Goal: Task Accomplishment & Management: Manage account settings

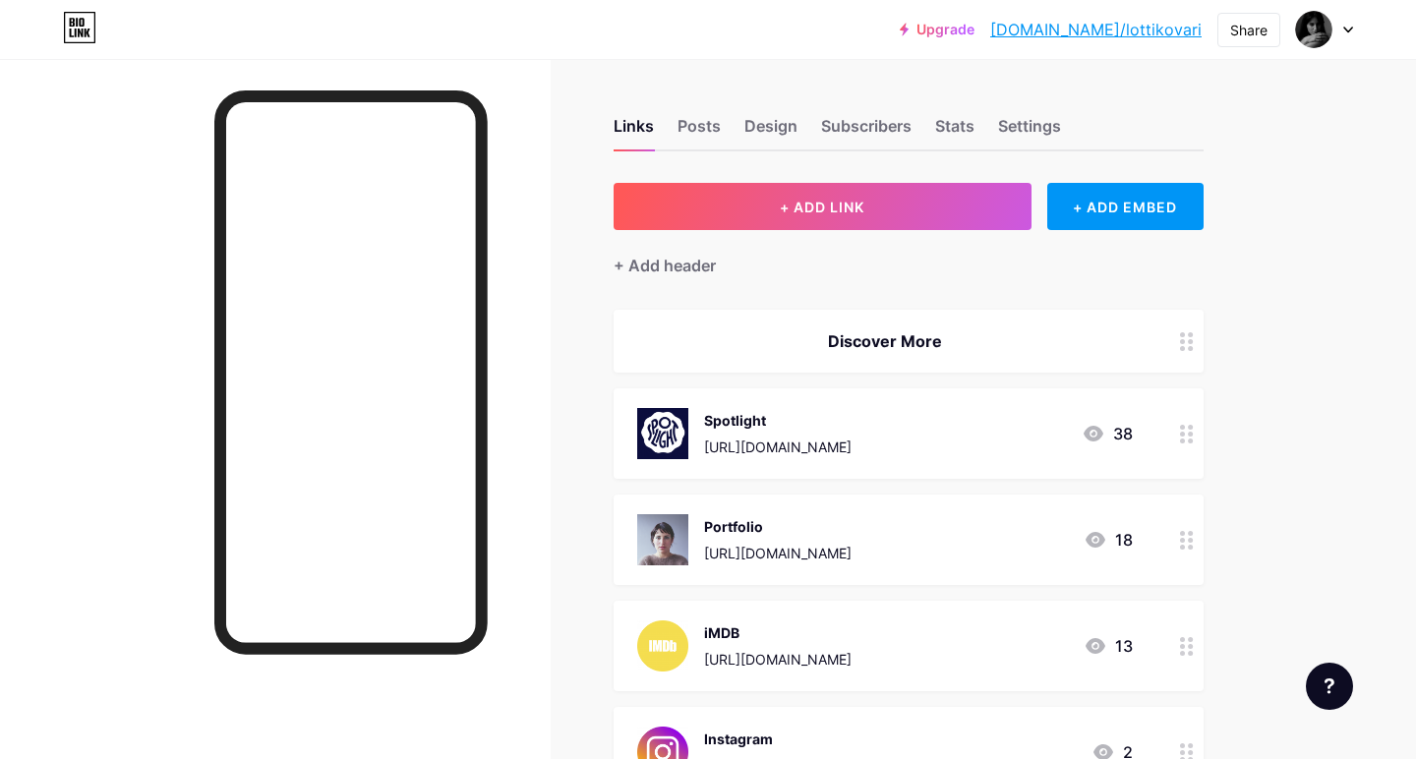
scroll to position [480, 0]
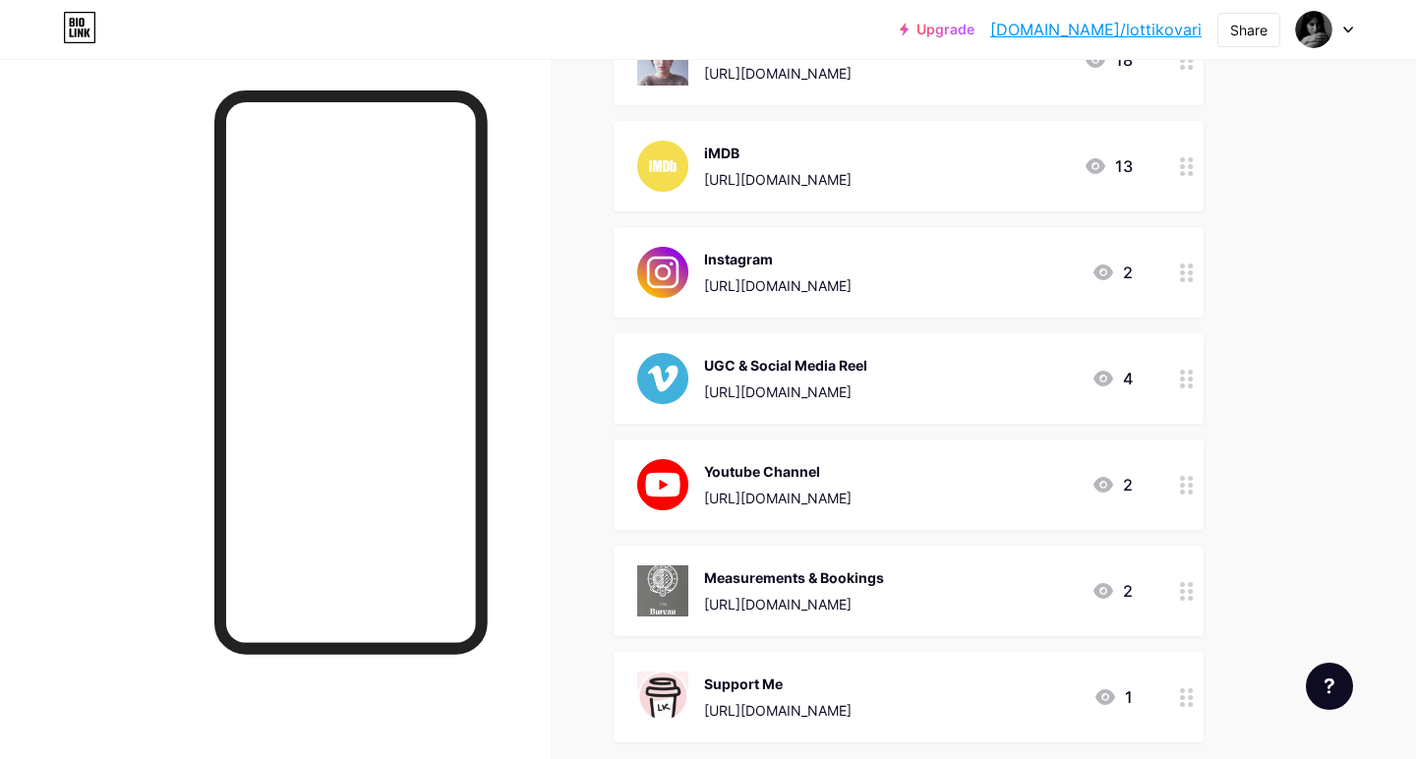
click at [804, 601] on div "[URL][DOMAIN_NAME]" at bounding box center [794, 604] width 180 height 21
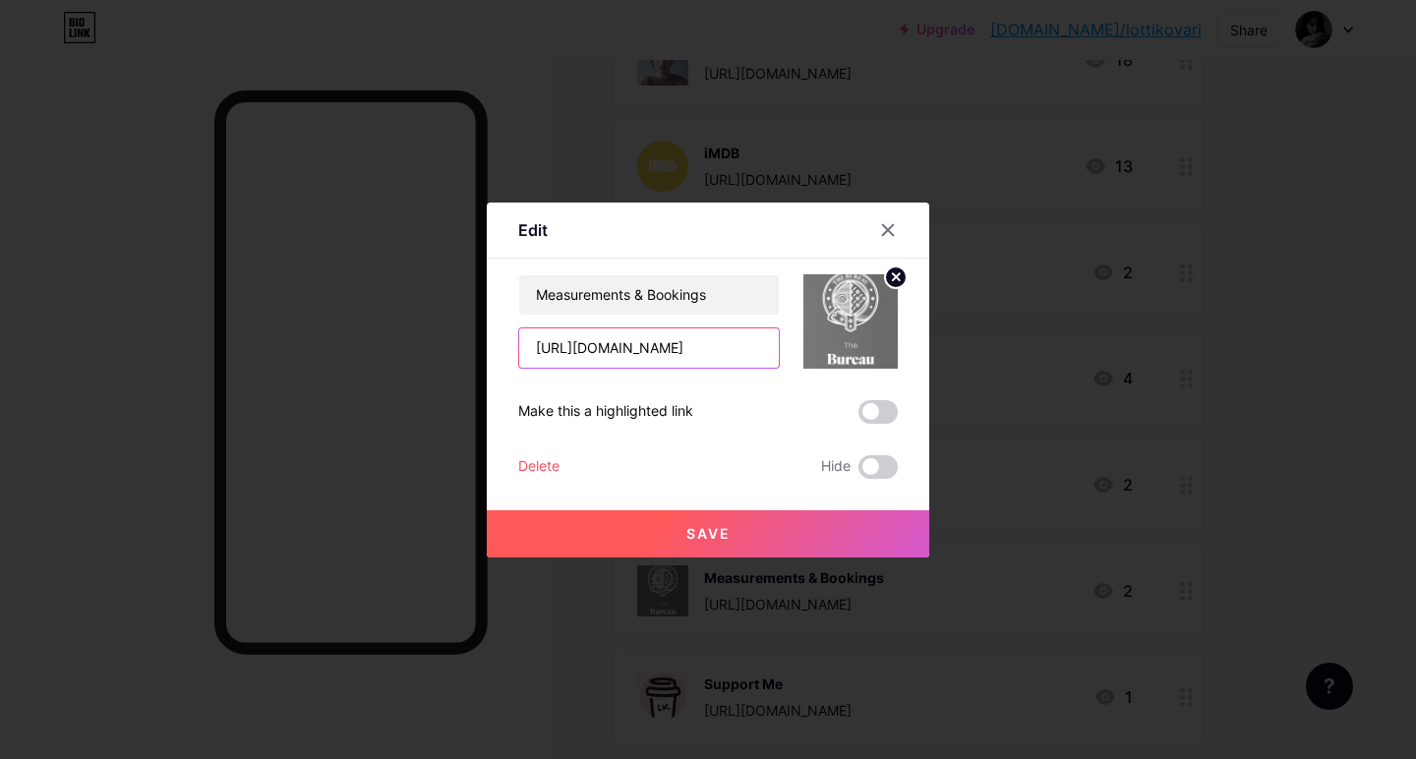
click at [646, 343] on input "[URL][DOMAIN_NAME]" at bounding box center [649, 348] width 260 height 39
click at [888, 227] on icon at bounding box center [888, 230] width 16 height 16
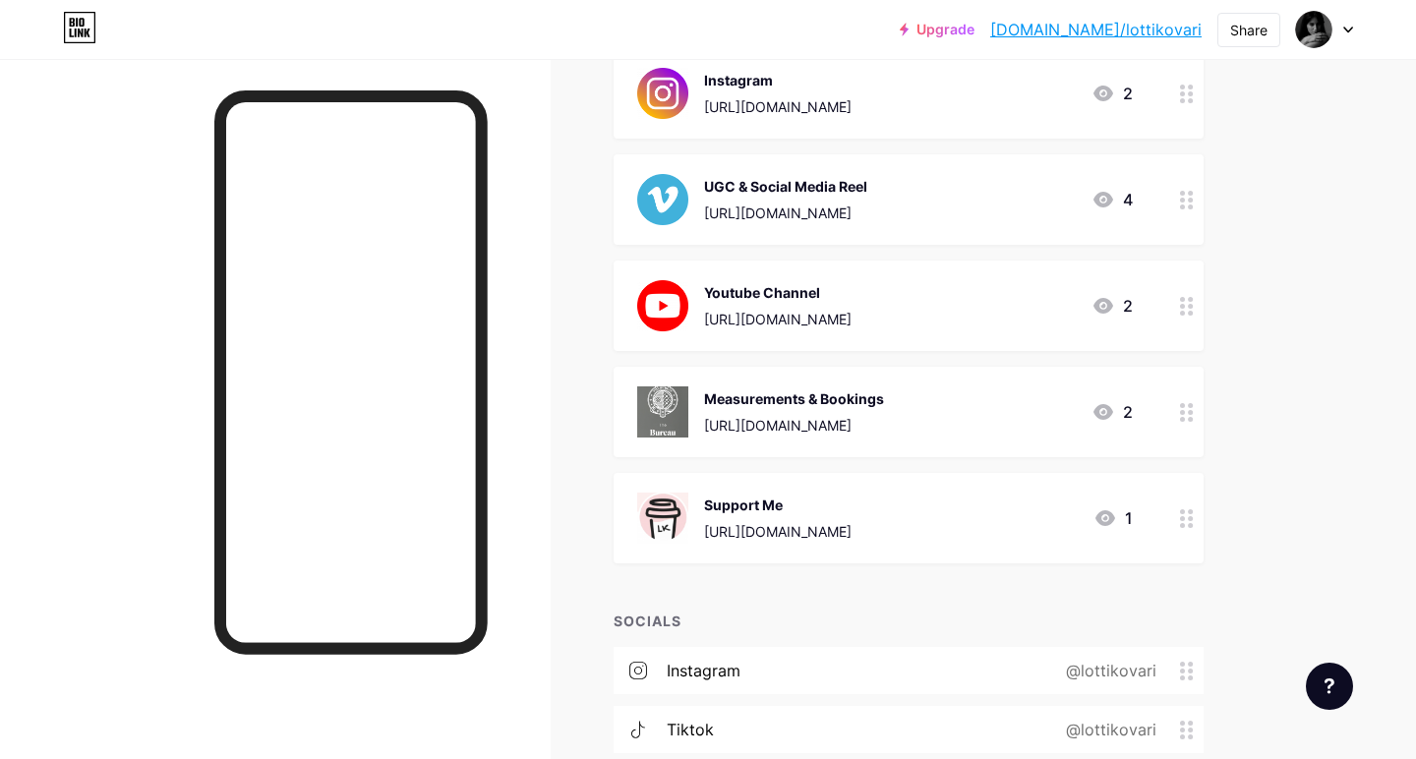
scroll to position [661, 0]
click at [884, 428] on div "[URL][DOMAIN_NAME]" at bounding box center [794, 423] width 180 height 21
click at [877, 465] on span at bounding box center [878, 467] width 39 height 24
click at [859, 472] on input "checkbox" at bounding box center [859, 472] width 0 height 0
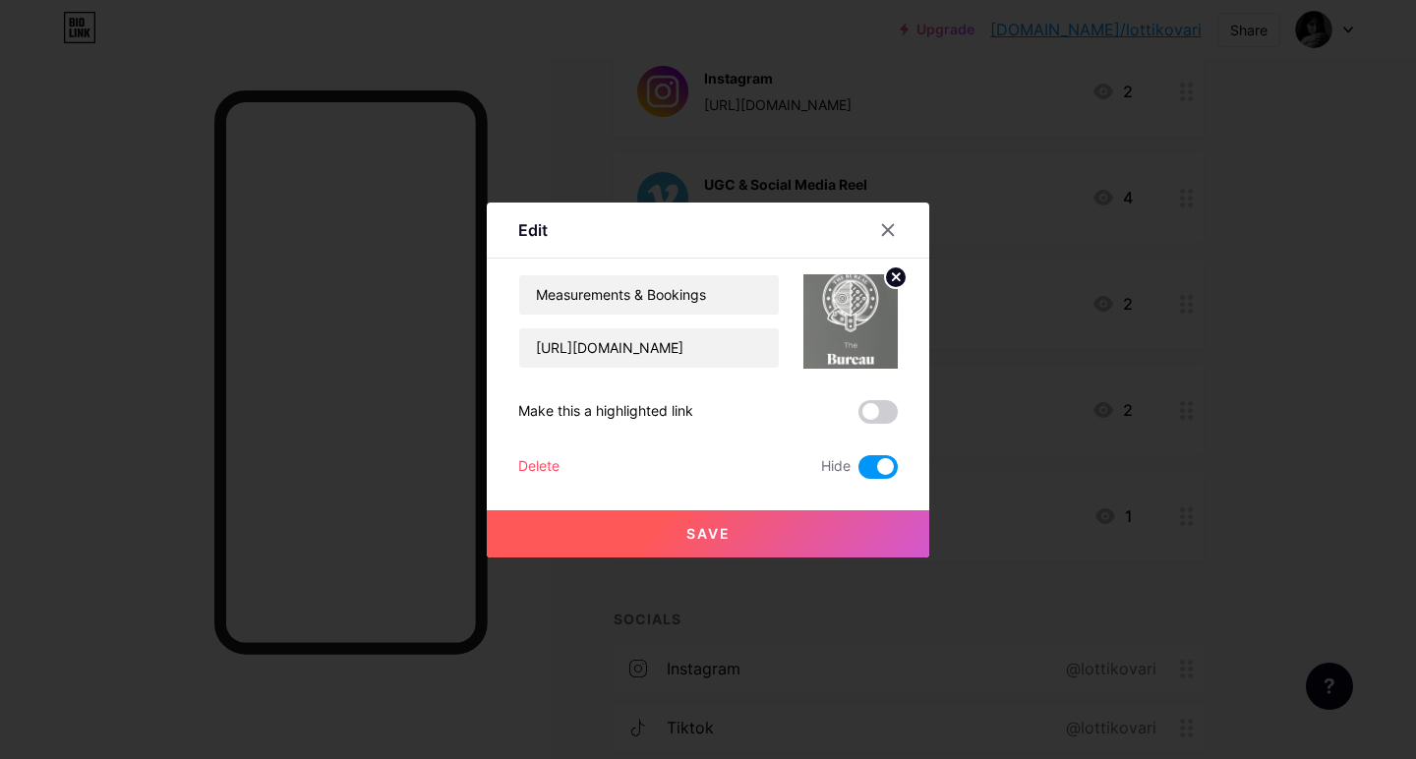
click at [735, 525] on button "Save" at bounding box center [708, 534] width 443 height 47
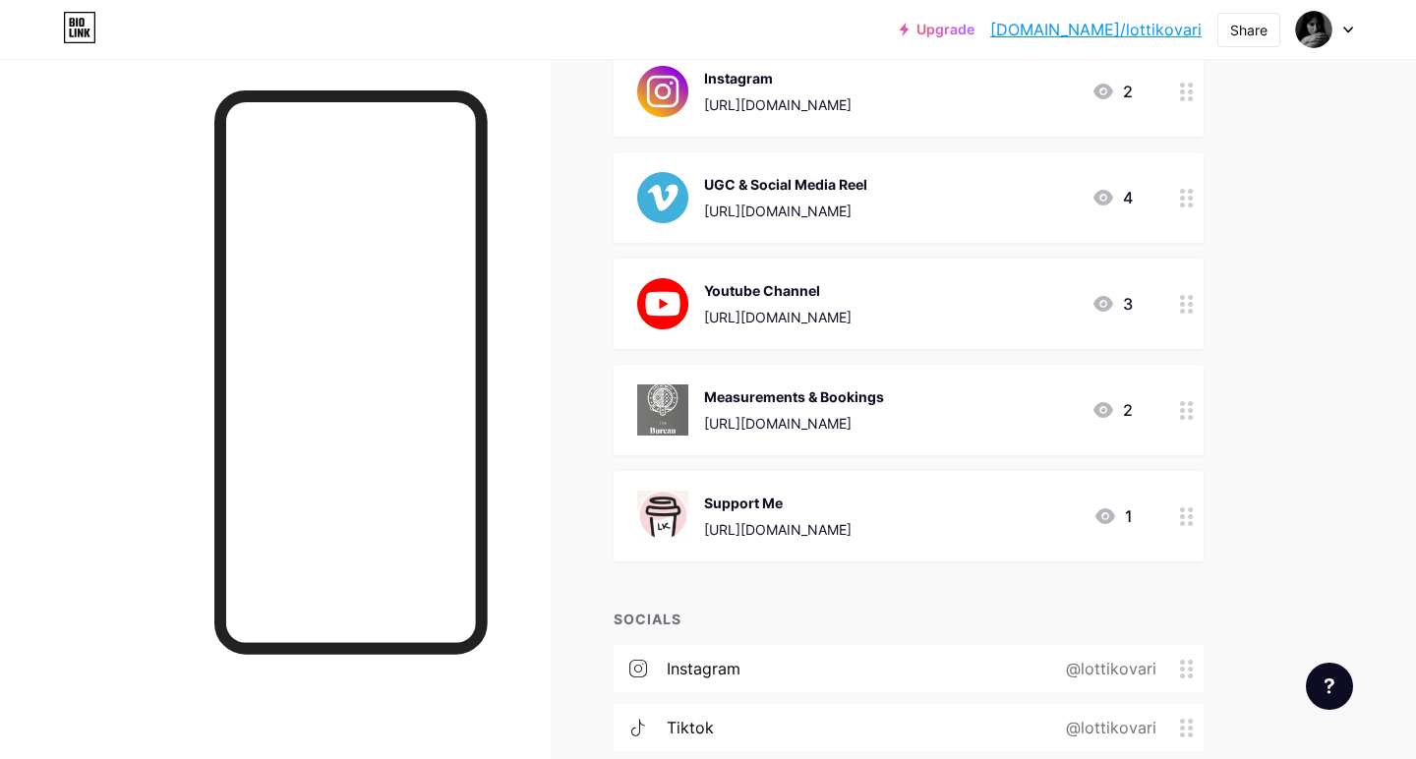
click at [829, 512] on div "Support Me [URL][DOMAIN_NAME]" at bounding box center [778, 516] width 148 height 51
click at [887, 223] on icon at bounding box center [888, 230] width 16 height 16
click at [850, 507] on div "Support Me" at bounding box center [778, 503] width 148 height 21
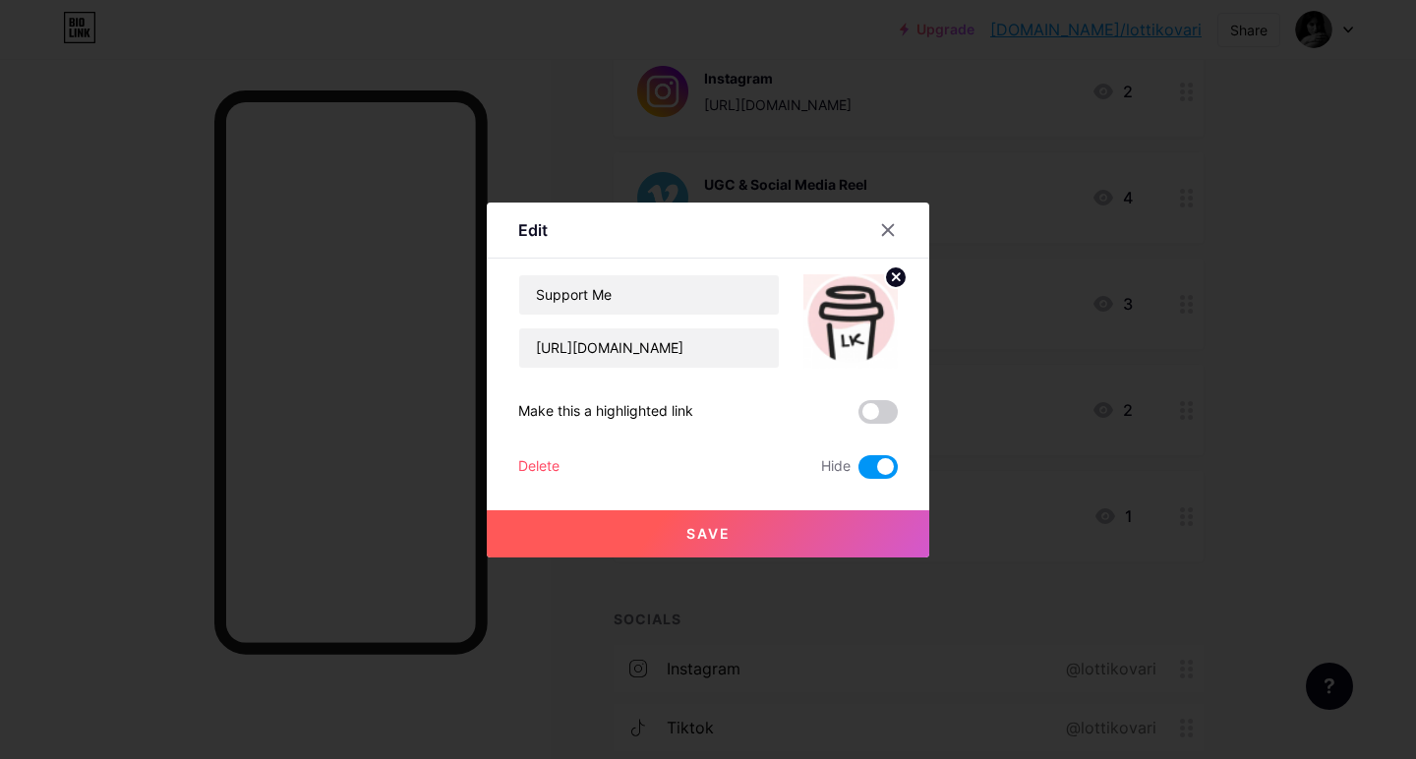
click at [875, 475] on span at bounding box center [878, 467] width 39 height 24
click at [859, 472] on input "checkbox" at bounding box center [859, 472] width 0 height 0
click at [761, 524] on button "Save" at bounding box center [708, 534] width 443 height 47
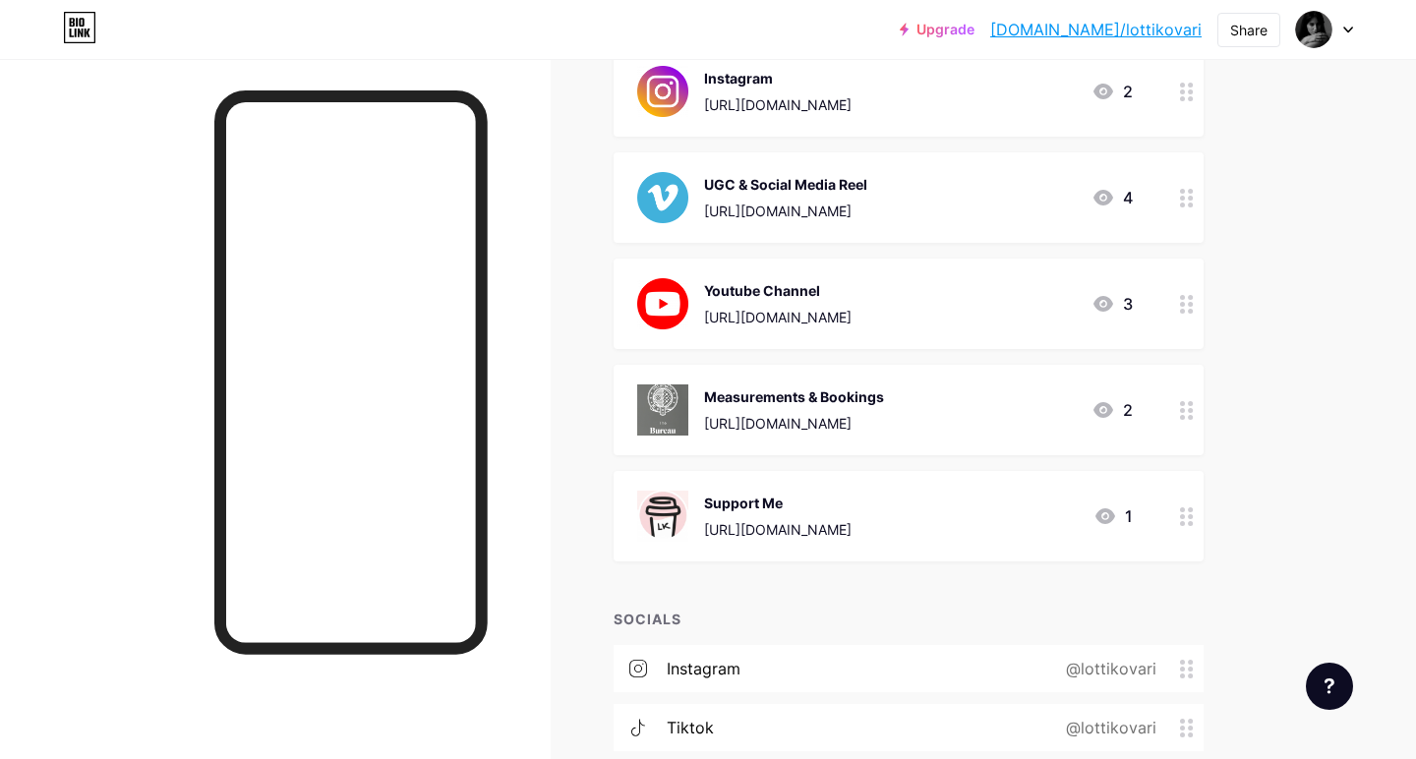
click at [838, 500] on div "Support Me" at bounding box center [778, 503] width 148 height 21
click at [639, 271] on div "Edit Content YouTube Play YouTube video without leaving your page. ADD Vimeo Pl…" at bounding box center [708, 380] width 443 height 355
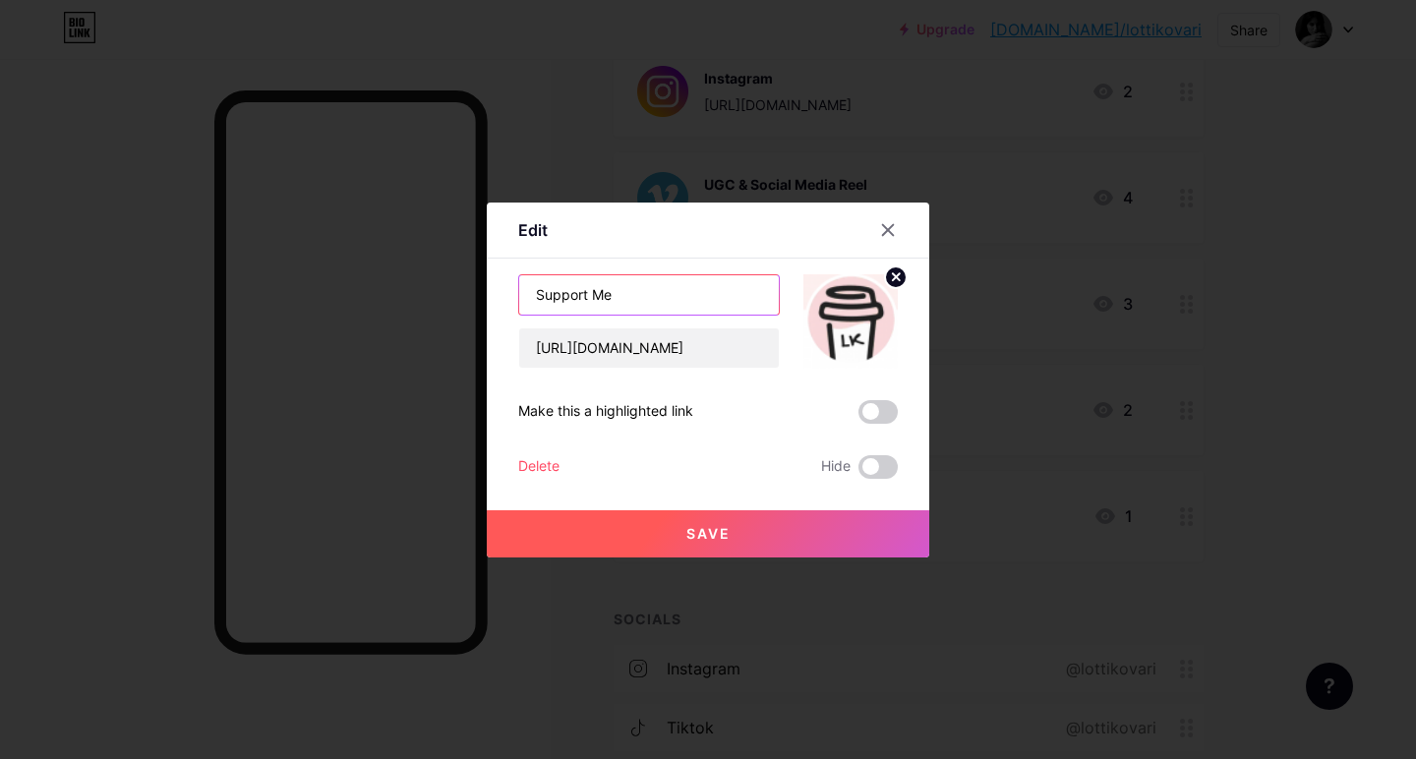
click at [639, 292] on input "Support Me" at bounding box center [649, 294] width 260 height 39
type input "S"
type input "C"
type input "Support Me as a Creator"
click at [740, 541] on button "Save" at bounding box center [708, 534] width 443 height 47
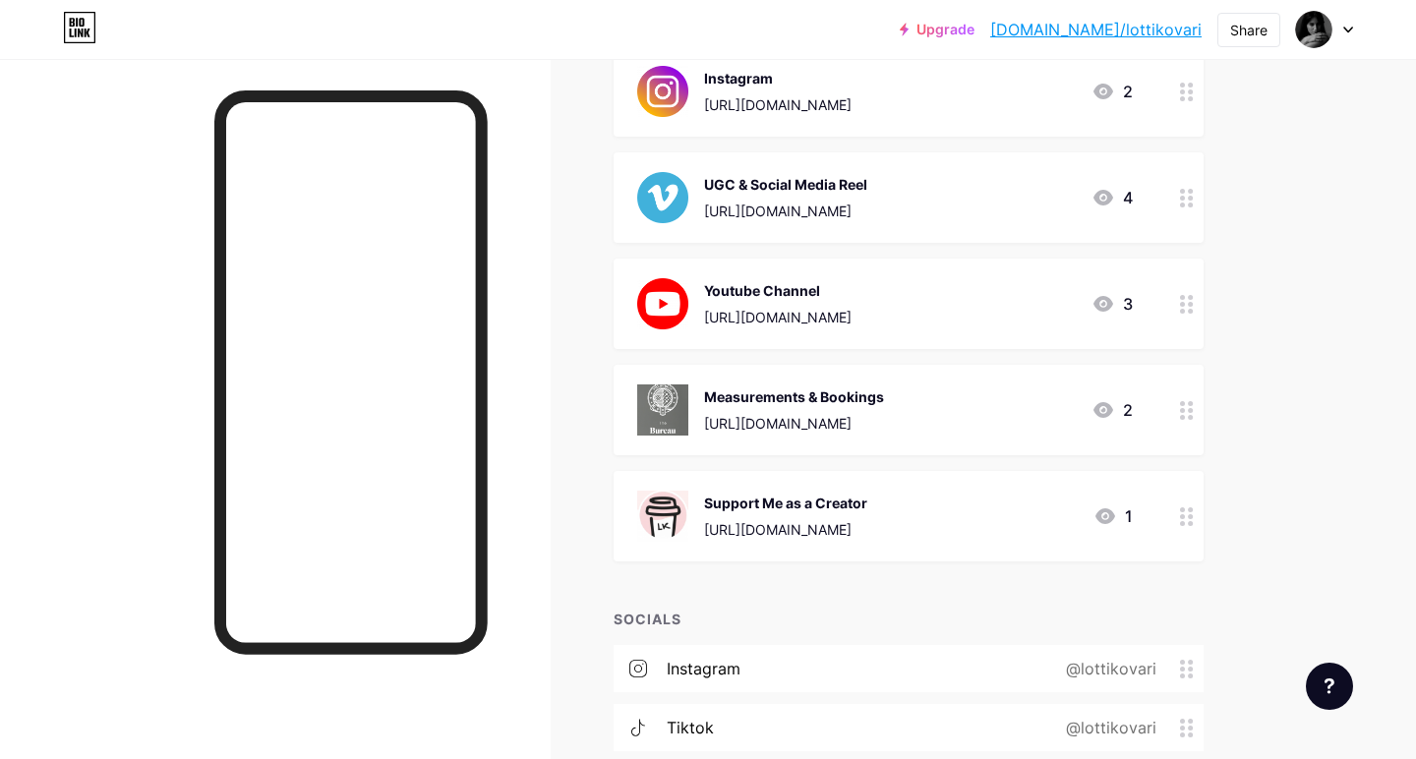
click at [784, 533] on div "[URL][DOMAIN_NAME]" at bounding box center [785, 529] width 163 height 21
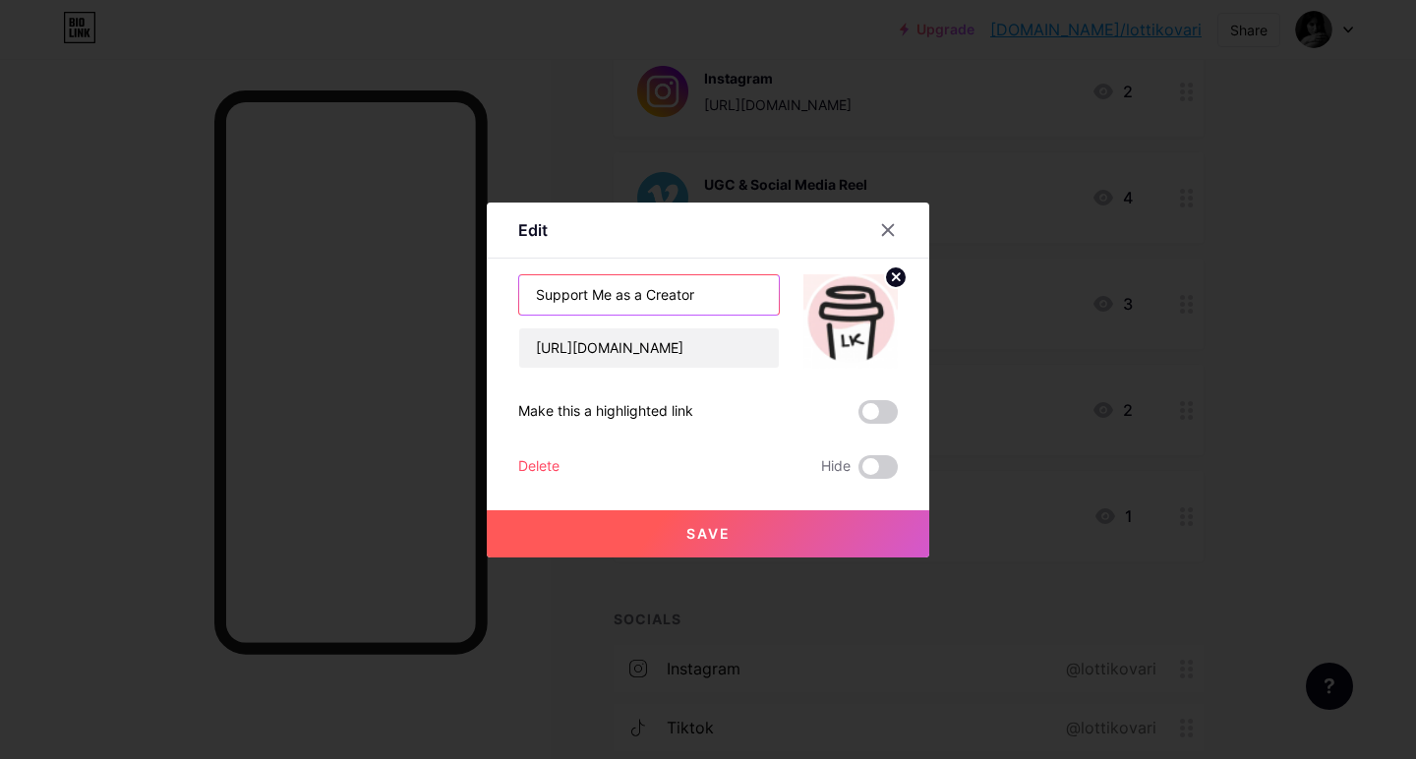
click at [650, 296] on input "Support Me as a Creator" at bounding box center [649, 294] width 260 height 39
drag, startPoint x: 647, startPoint y: 294, endPoint x: 620, endPoint y: 292, distance: 27.6
click at [620, 292] on input "Support Me as a Creator" at bounding box center [649, 294] width 260 height 39
click at [696, 283] on input "Support Me My Creator" at bounding box center [649, 294] width 260 height 39
click at [695, 294] on input "Support Me My Creator" at bounding box center [649, 294] width 260 height 39
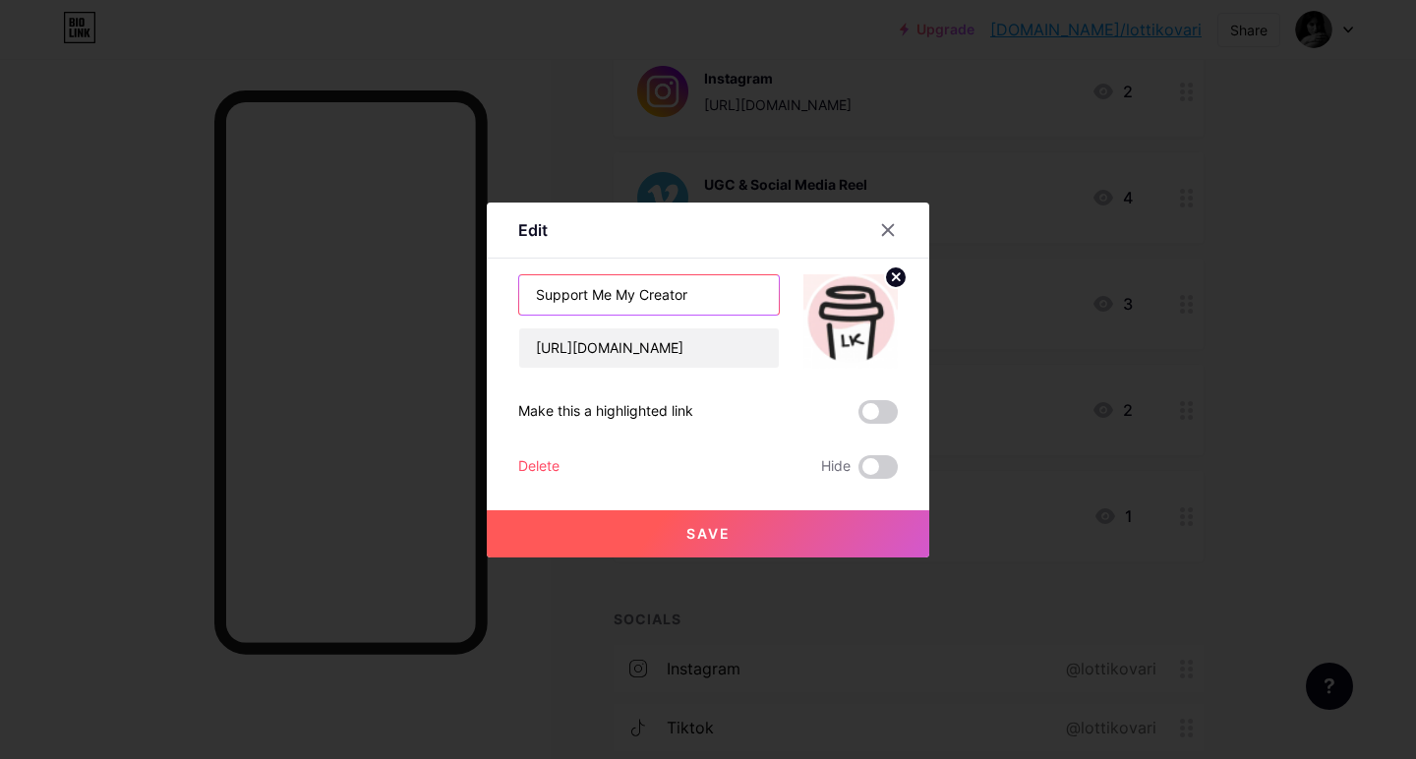
drag, startPoint x: 695, startPoint y: 295, endPoint x: 607, endPoint y: 291, distance: 88.6
click at [608, 291] on input "Support Me My Creator" at bounding box center [649, 294] width 260 height 39
type input "Support My Work"
click at [886, 475] on span at bounding box center [878, 467] width 39 height 24
click at [859, 472] on input "checkbox" at bounding box center [859, 472] width 0 height 0
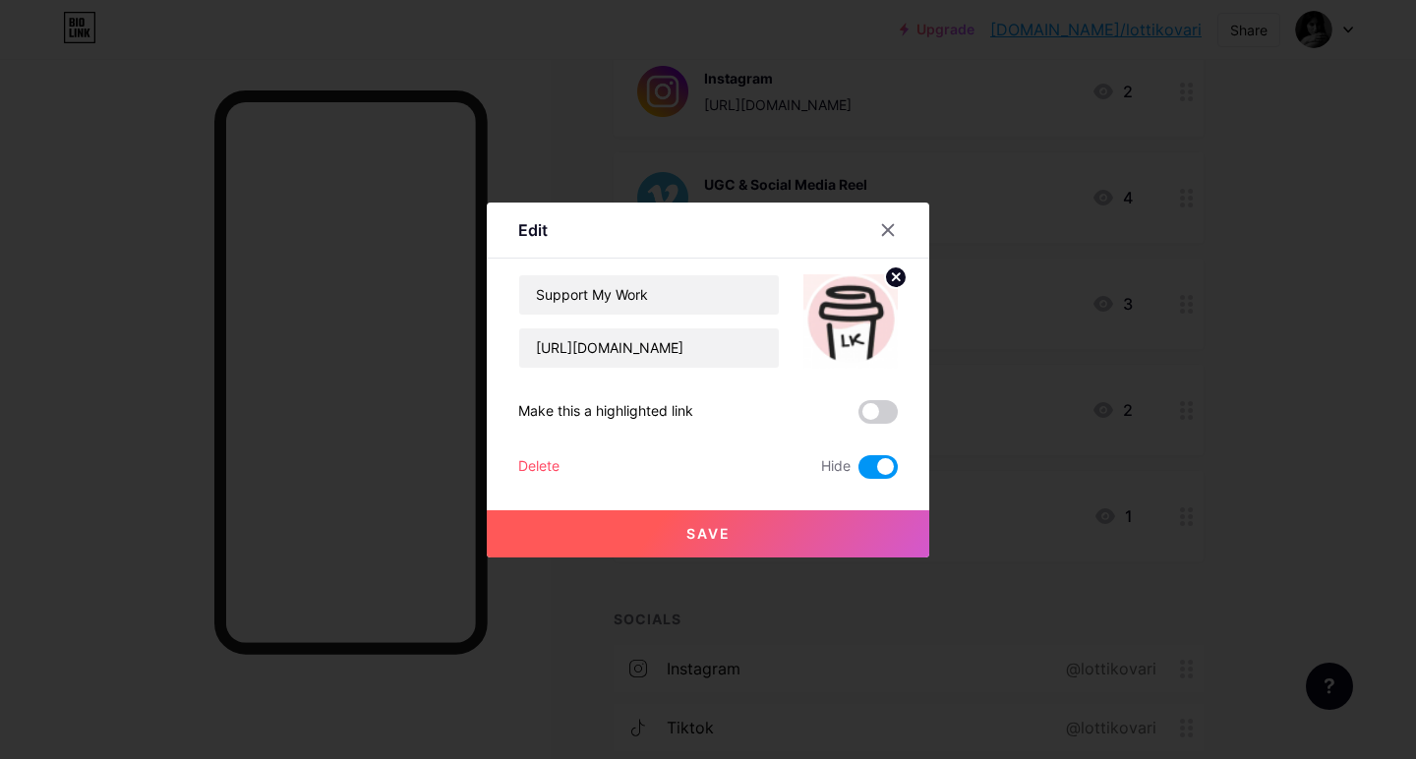
click at [800, 507] on div "Save" at bounding box center [708, 518] width 443 height 79
click at [740, 535] on button "Save" at bounding box center [708, 534] width 443 height 47
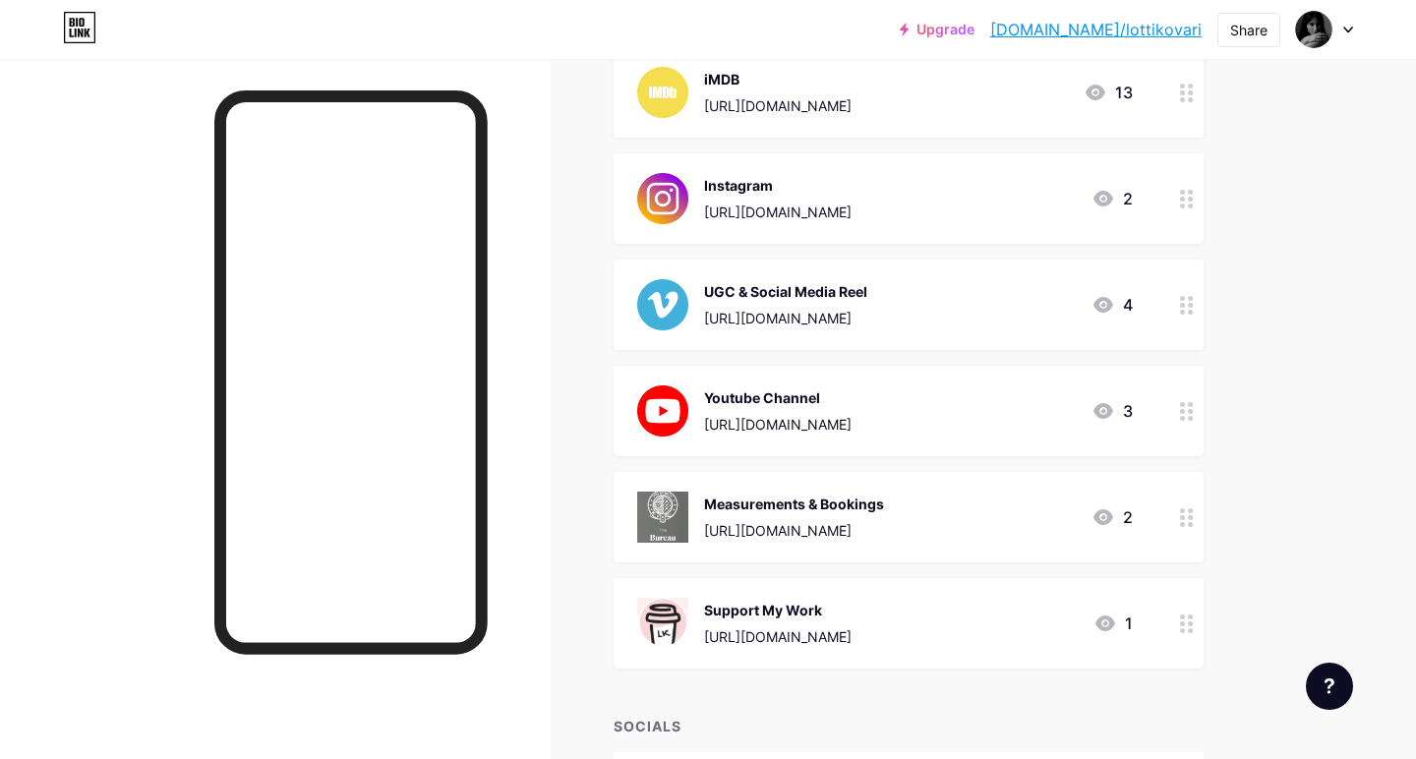
scroll to position [551, 0]
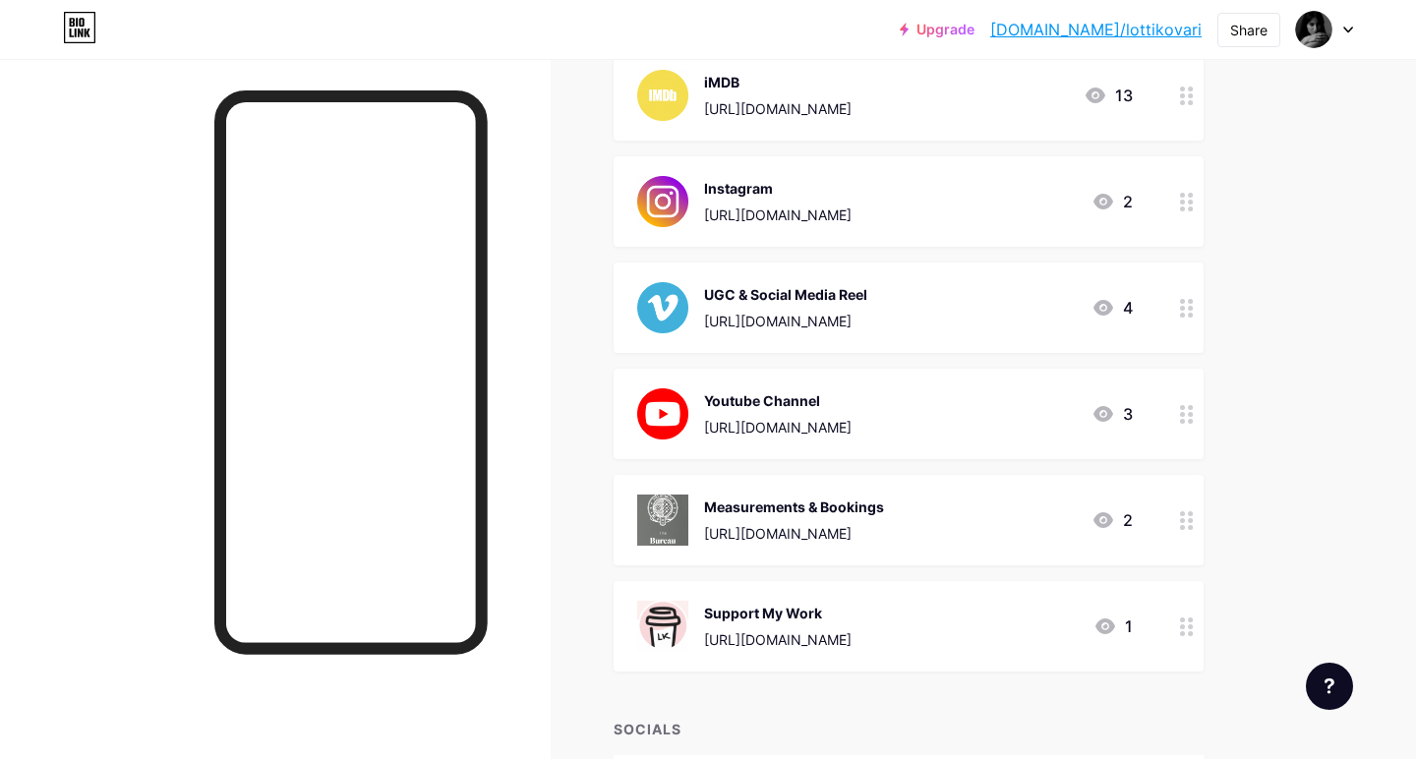
click at [852, 432] on div "[URL][DOMAIN_NAME]" at bounding box center [778, 427] width 148 height 21
click at [889, 239] on div at bounding box center [888, 229] width 35 height 35
click at [816, 411] on div "Youtube Channel [URL][DOMAIN_NAME]" at bounding box center [778, 414] width 148 height 51
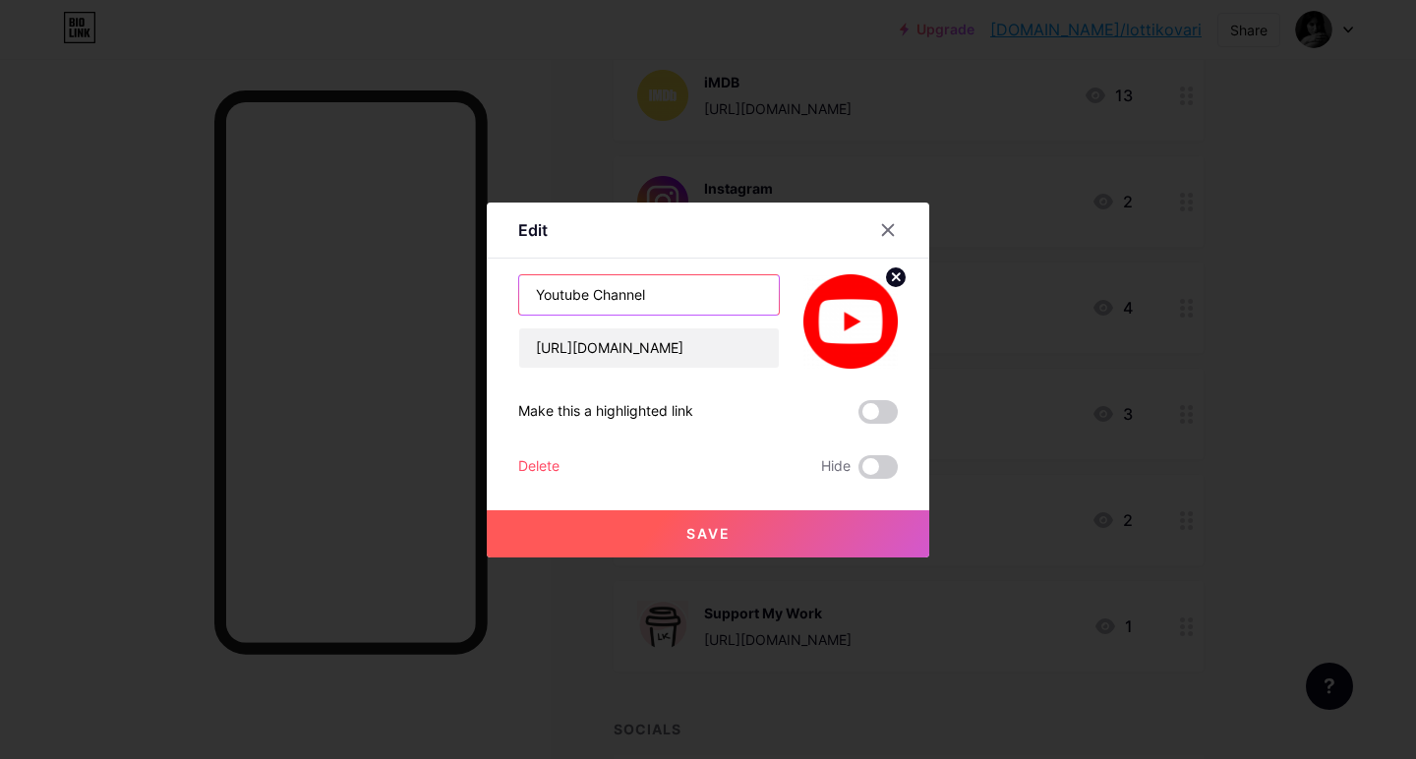
drag, startPoint x: 594, startPoint y: 293, endPoint x: 692, endPoint y: 306, distance: 99.2
click at [692, 306] on input "Youtube Channel" at bounding box center [649, 294] width 260 height 39
click at [531, 291] on input "Youtube Channel" at bounding box center [649, 294] width 260 height 39
type input "My Youtube Channel"
click at [663, 546] on button "Save" at bounding box center [708, 534] width 443 height 47
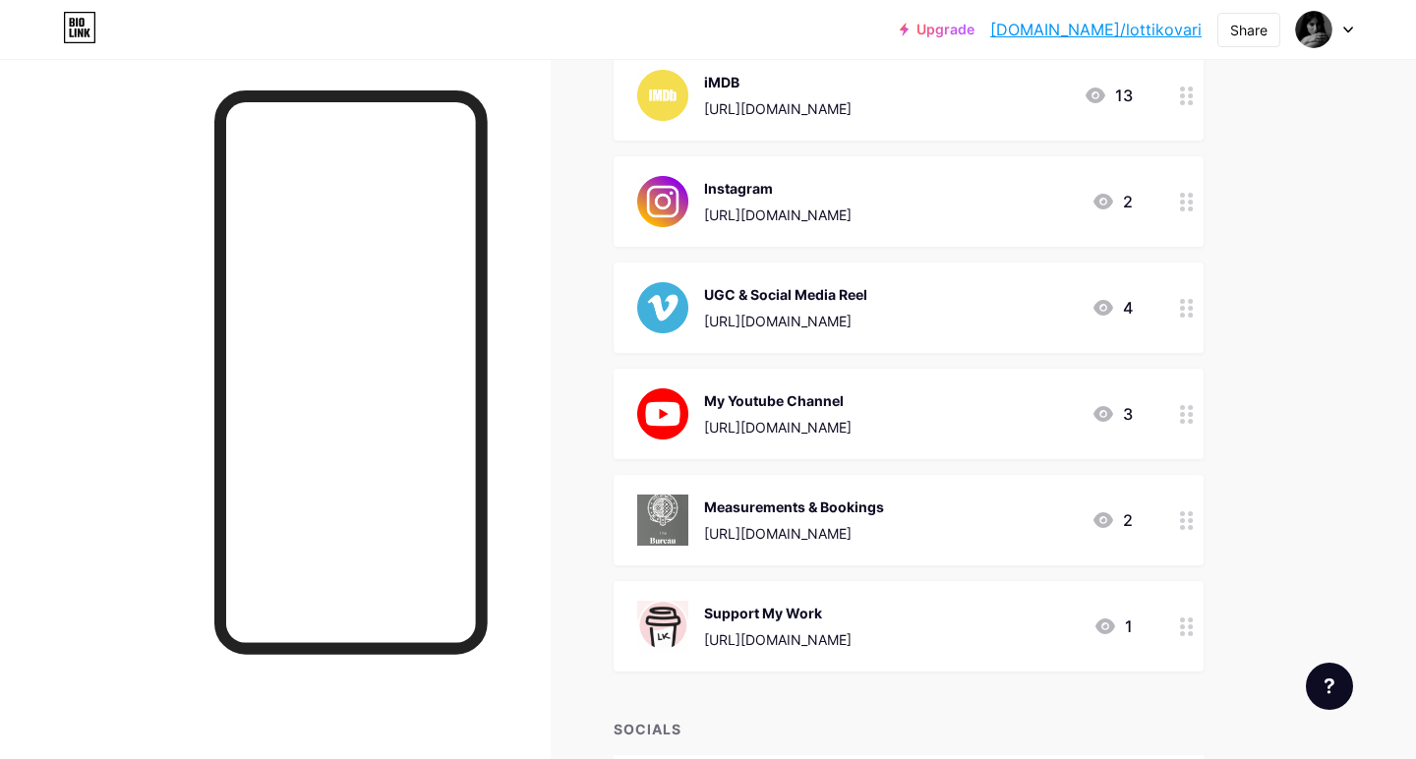
scroll to position [411, 0]
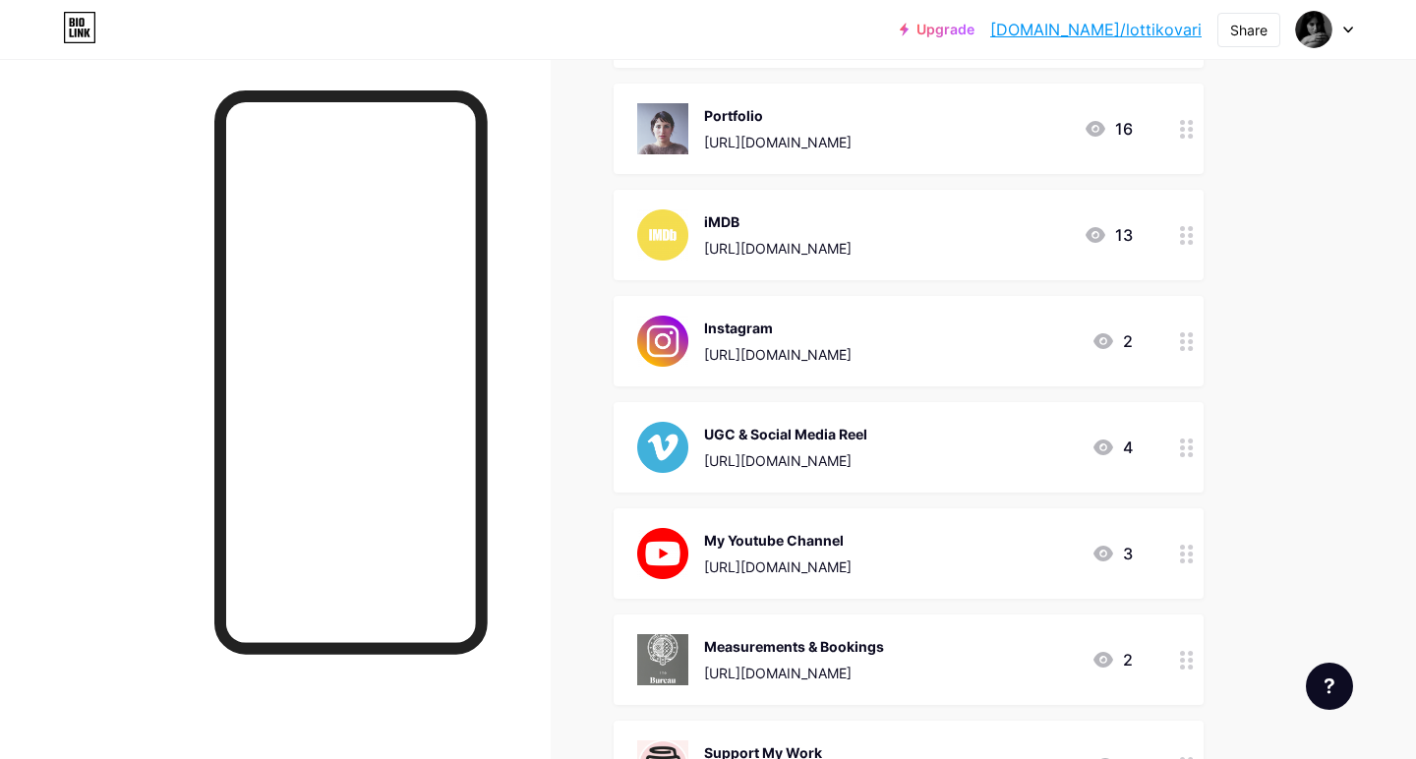
click at [781, 451] on div "[URL][DOMAIN_NAME]" at bounding box center [785, 461] width 163 height 21
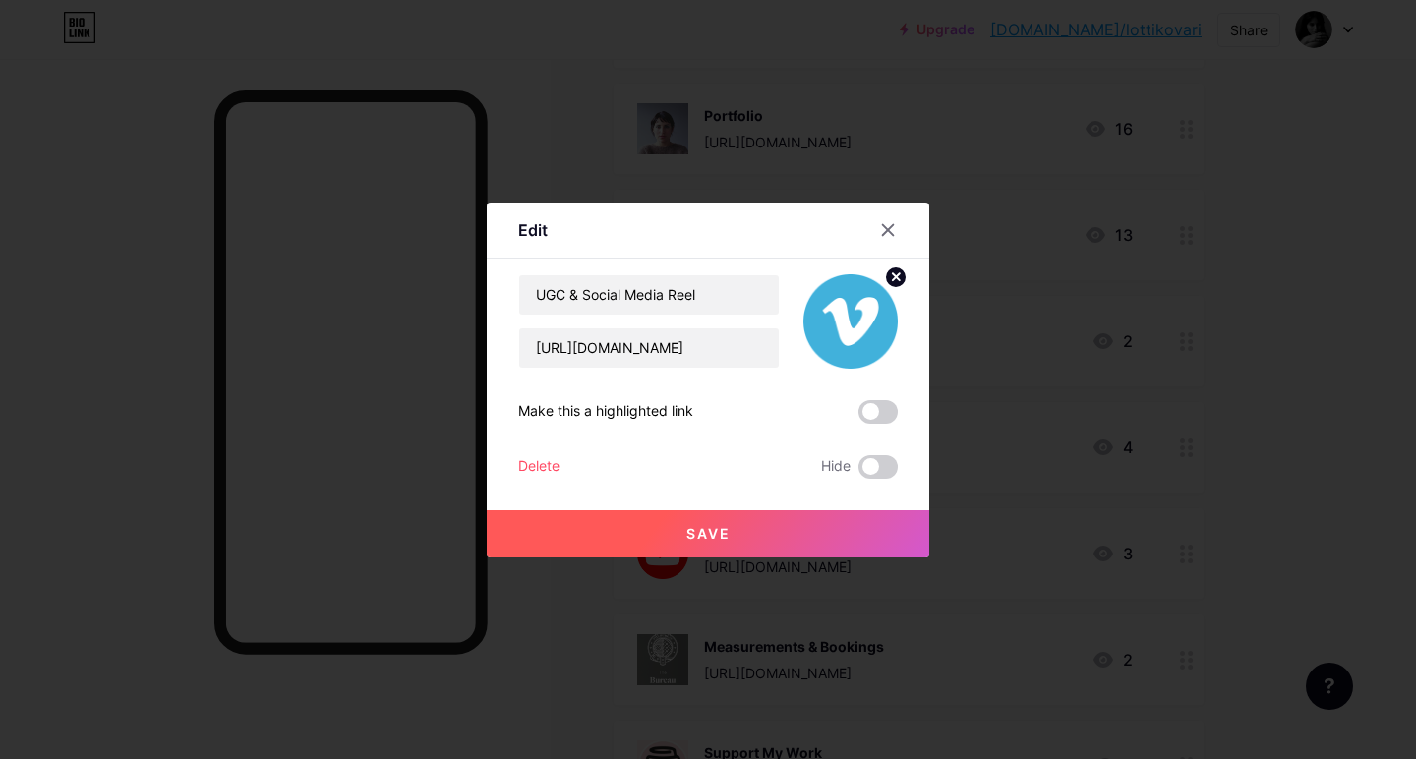
click at [1223, 346] on div at bounding box center [708, 379] width 1416 height 759
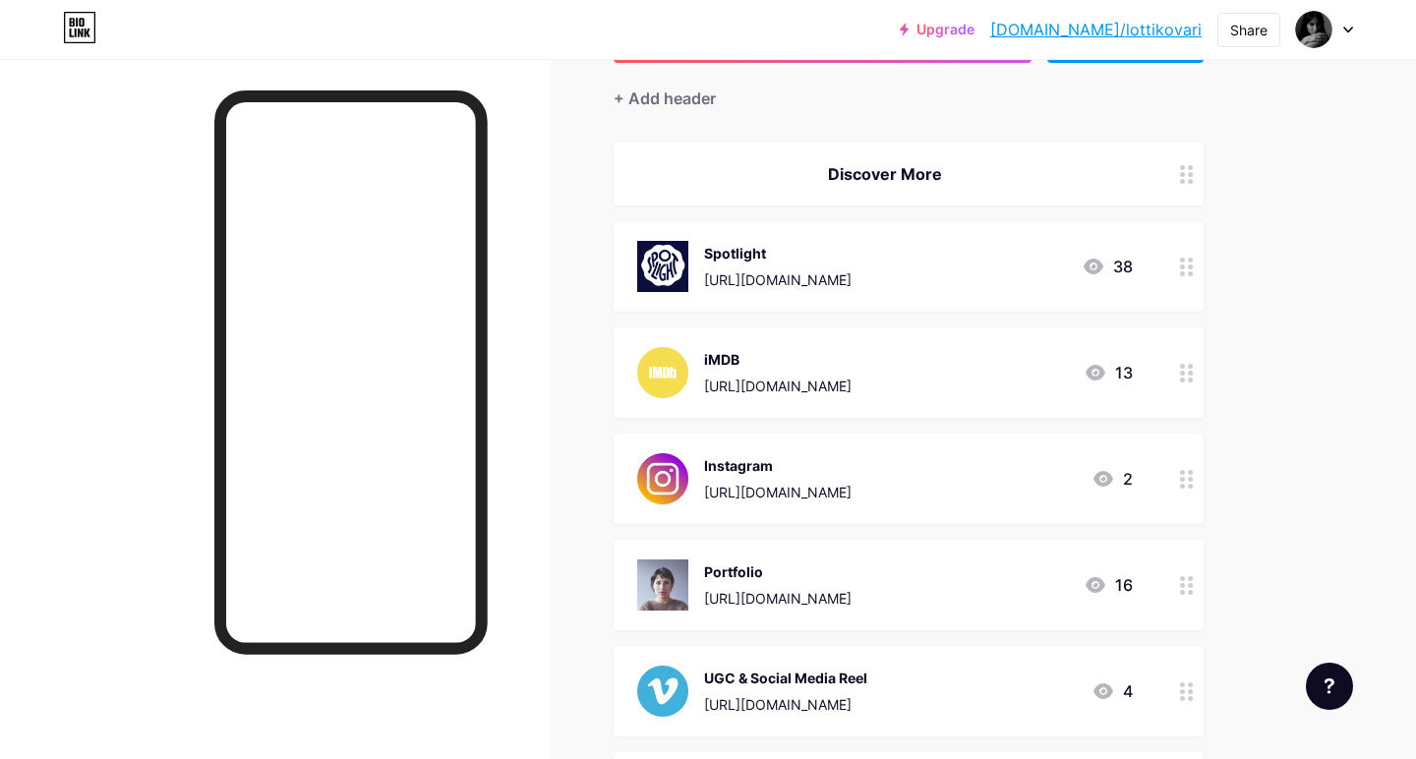
scroll to position [154, 0]
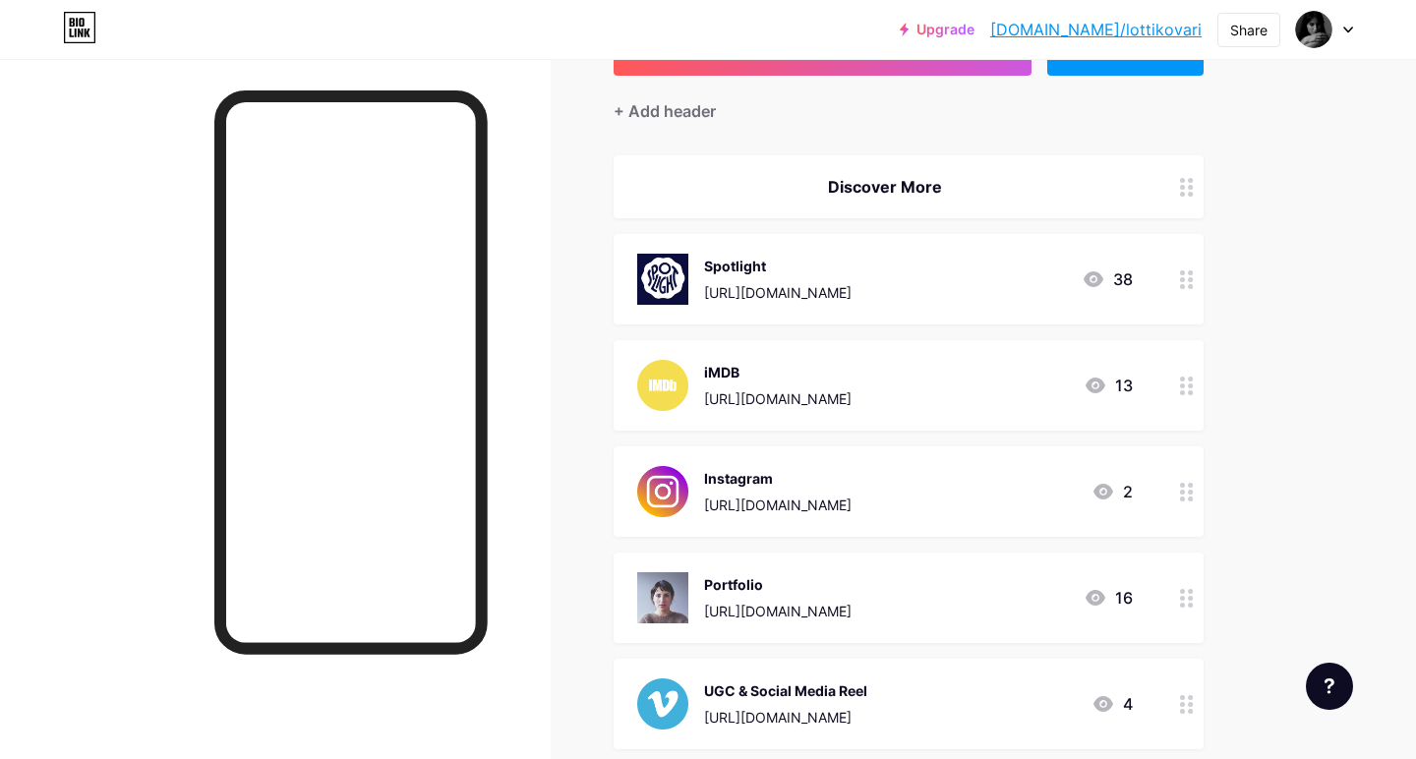
click at [759, 613] on div "[URL][DOMAIN_NAME]" at bounding box center [778, 611] width 148 height 21
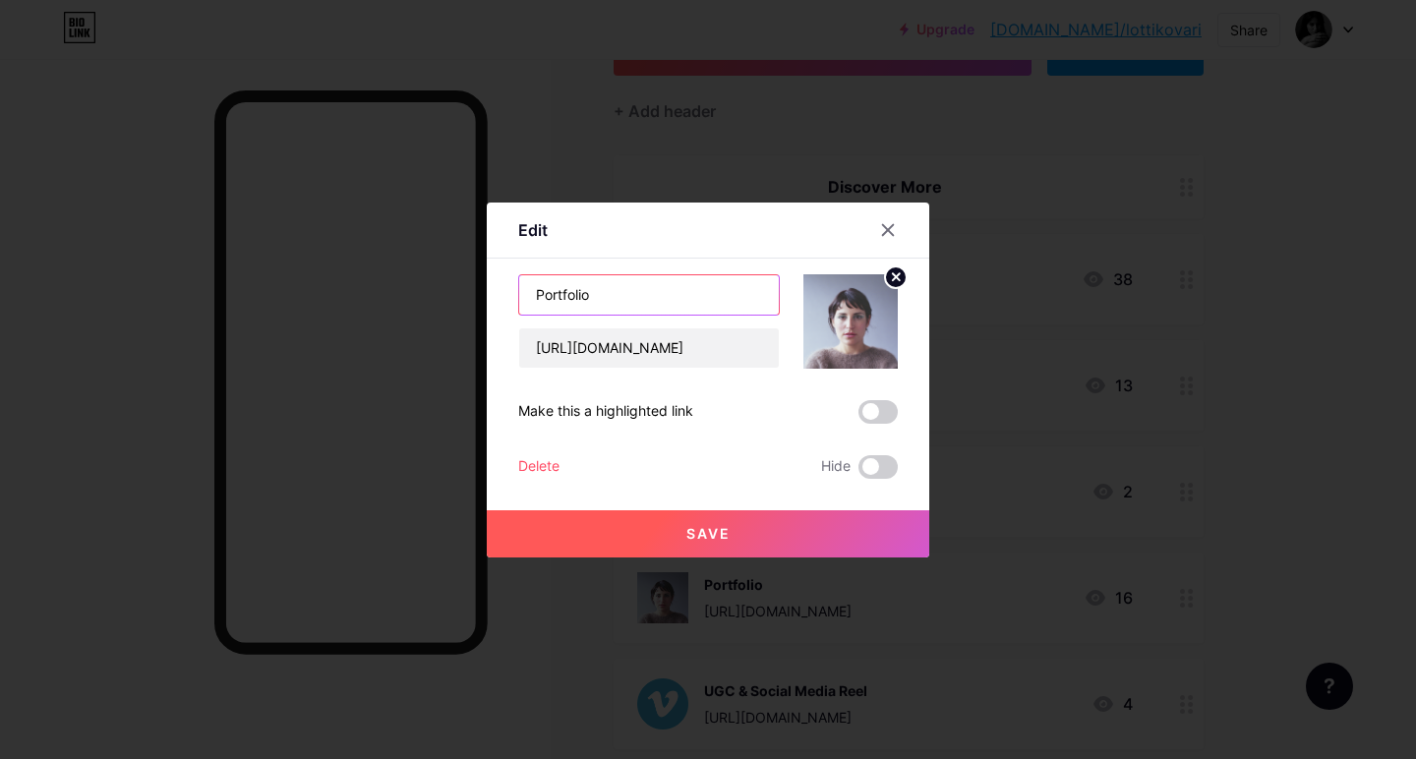
click at [534, 296] on input "Portfolio" at bounding box center [649, 294] width 260 height 39
type input "Model Portfolio"
click at [677, 546] on button "Save" at bounding box center [708, 534] width 443 height 47
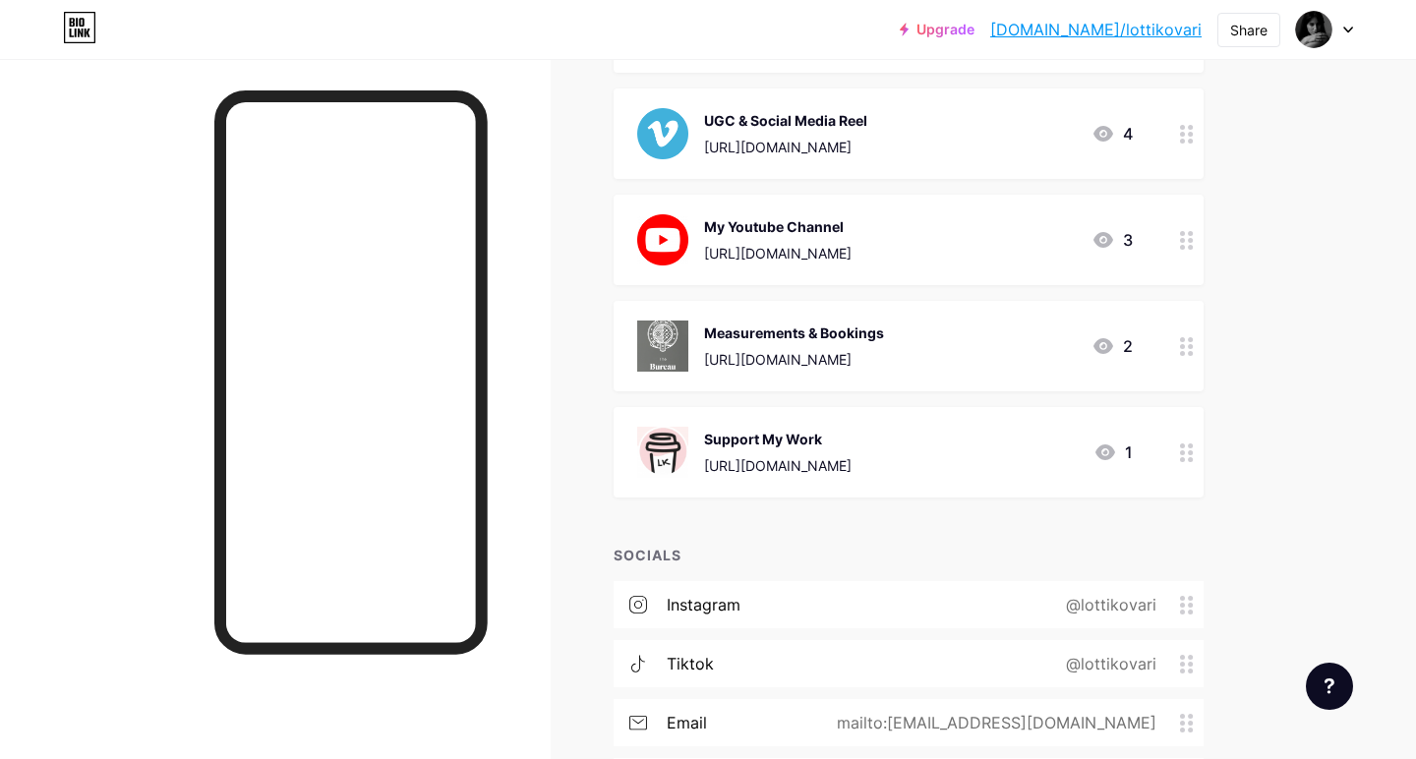
scroll to position [787, 0]
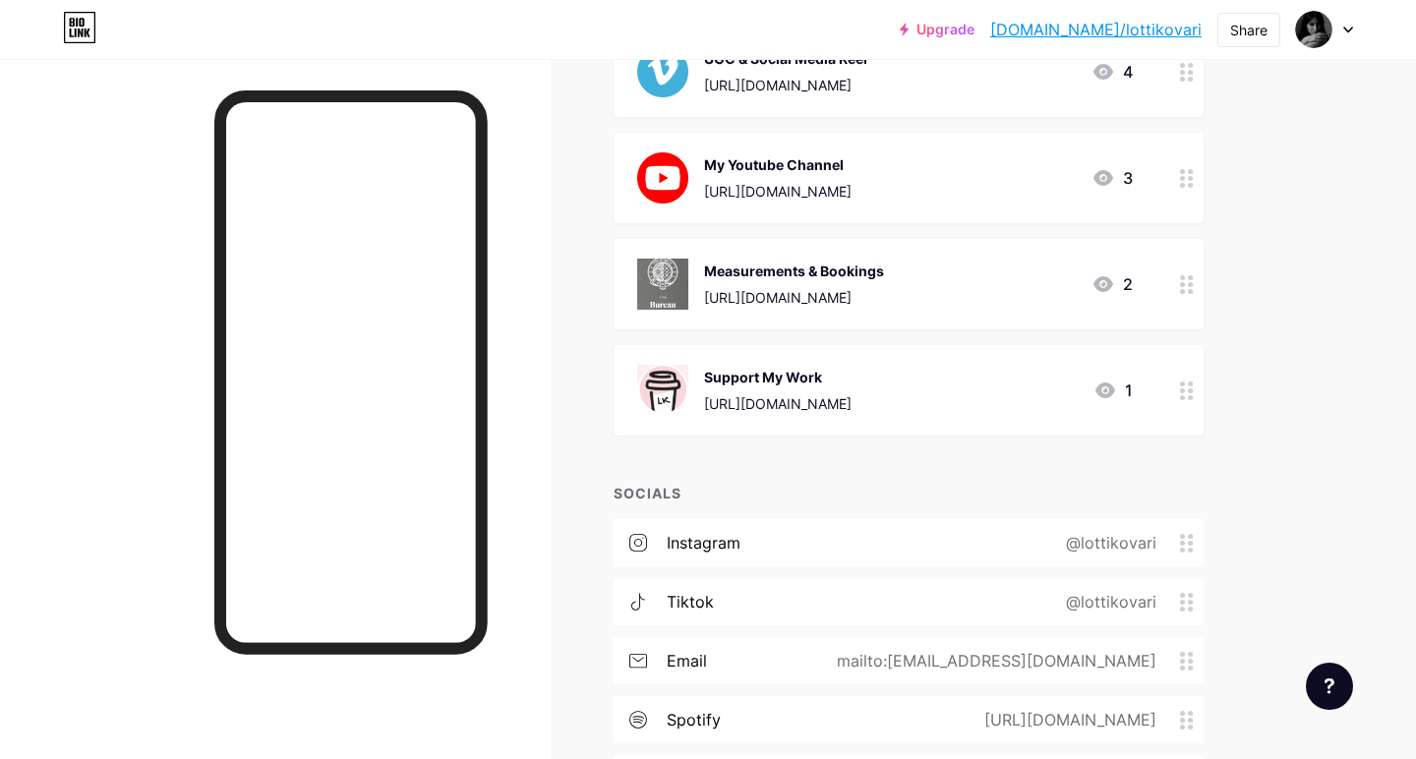
click at [788, 290] on div "[URL][DOMAIN_NAME]" at bounding box center [794, 297] width 180 height 21
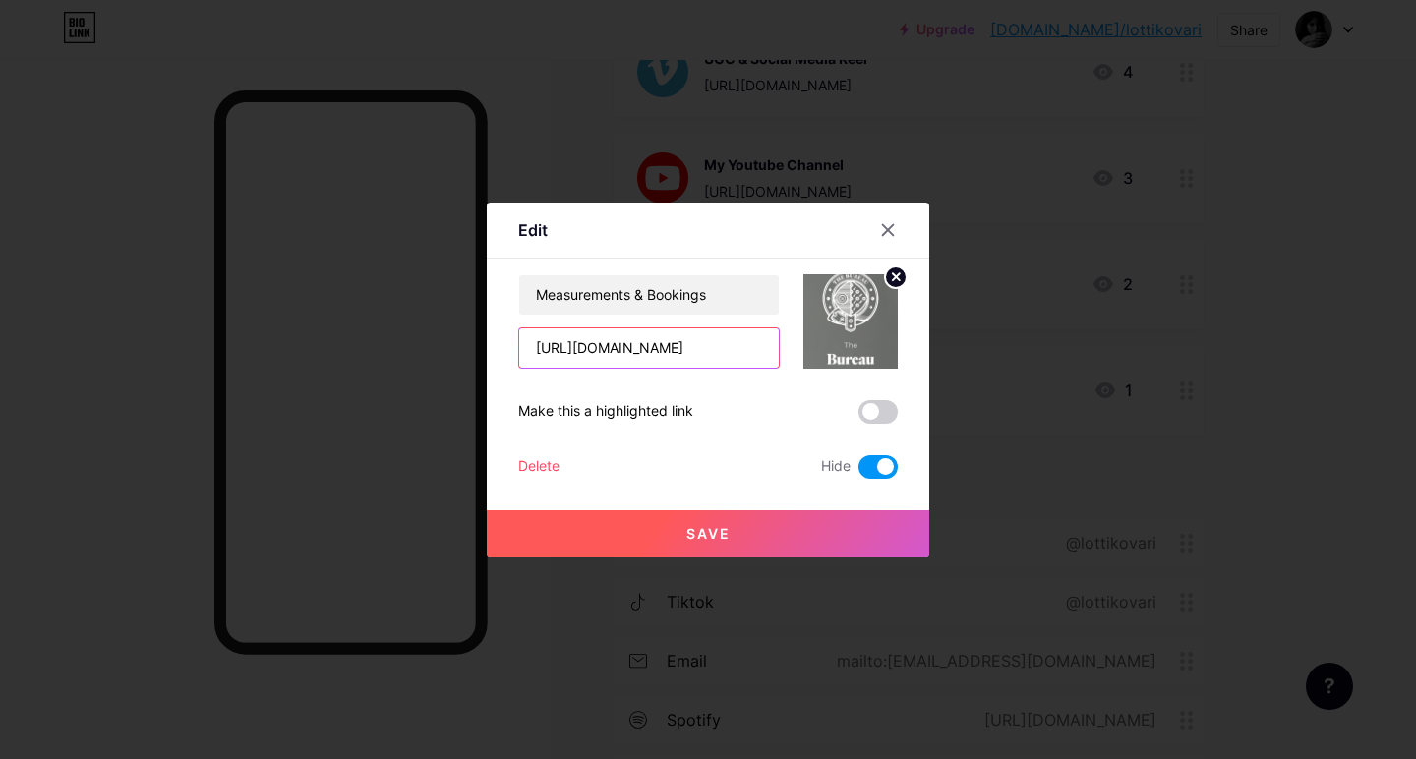
click at [630, 353] on input "[URL][DOMAIN_NAME]" at bounding box center [649, 348] width 260 height 39
click at [891, 234] on icon at bounding box center [888, 230] width 16 height 16
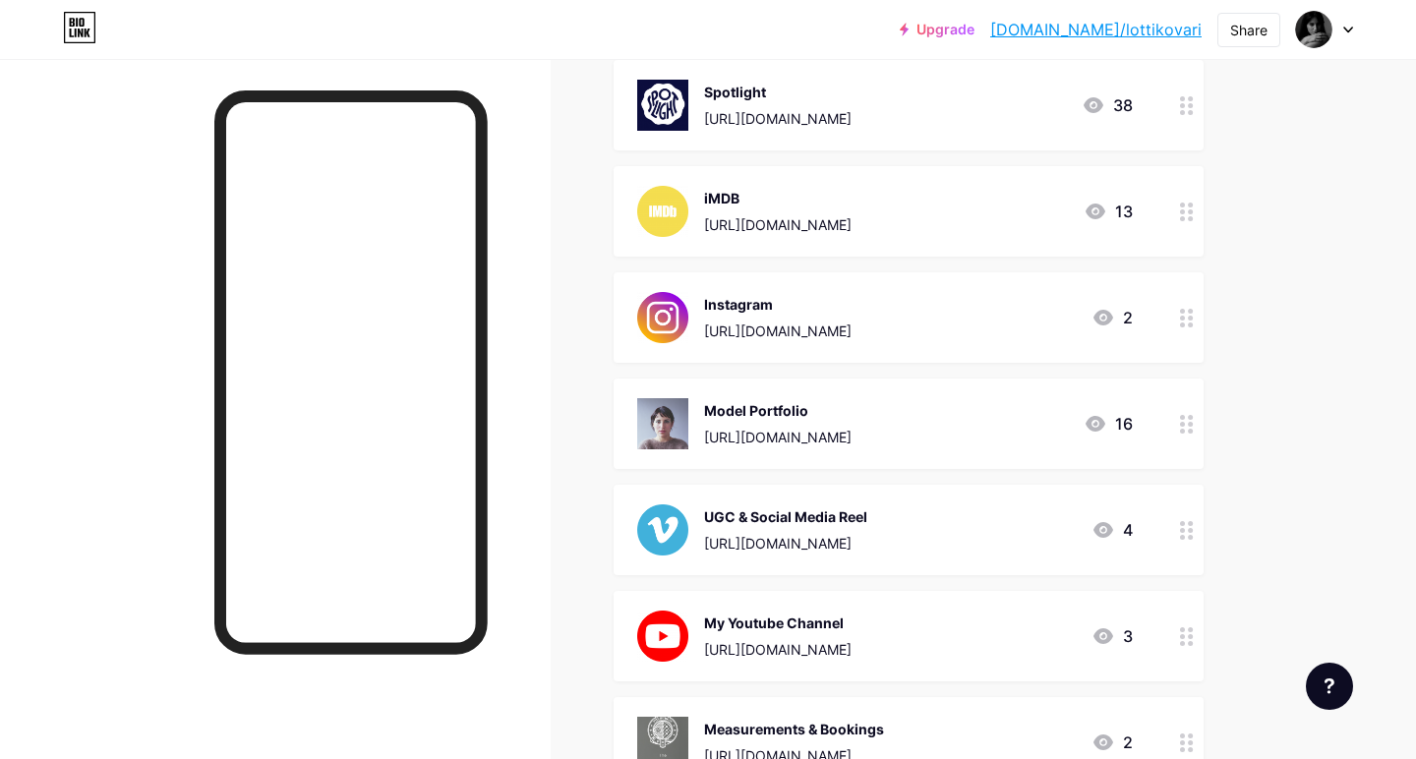
scroll to position [332, 0]
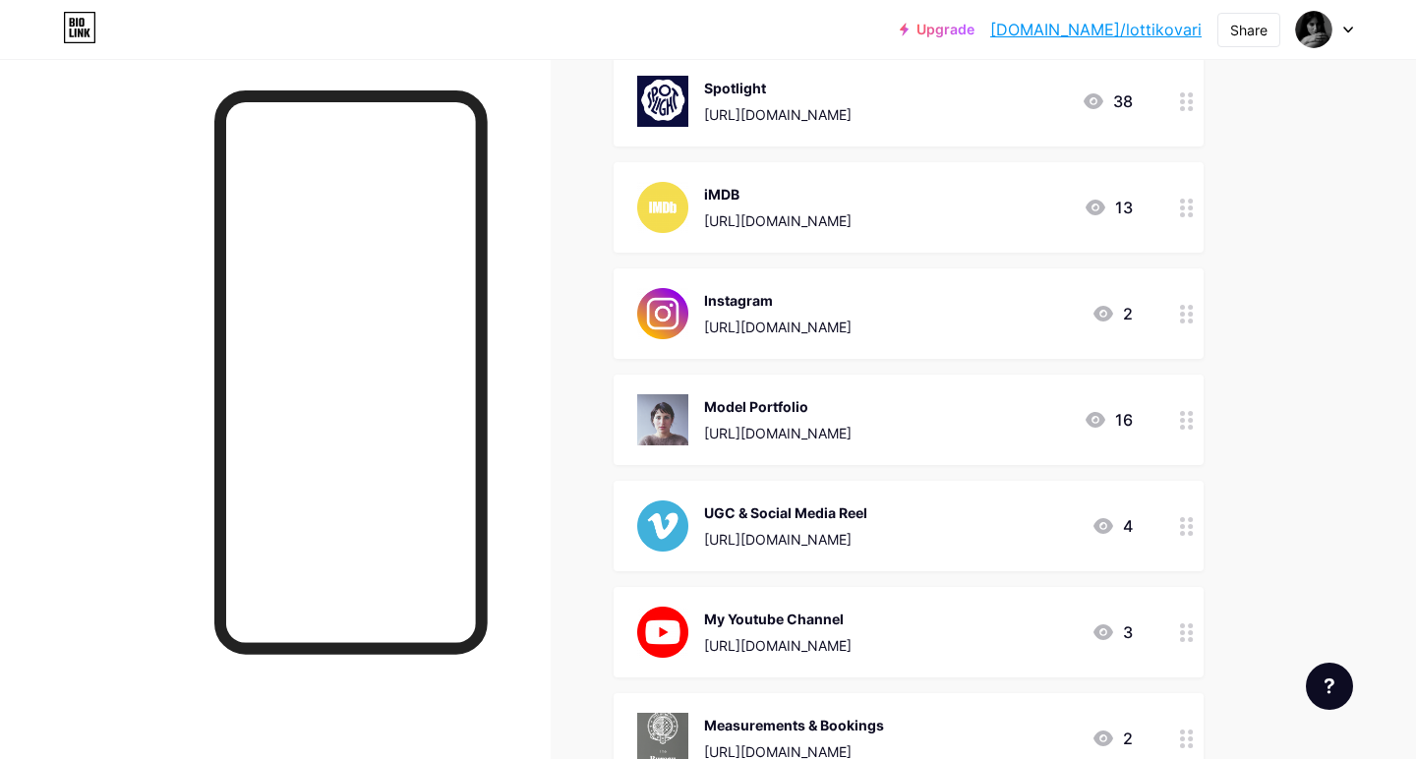
click at [1194, 529] on div at bounding box center [1187, 526] width 33 height 90
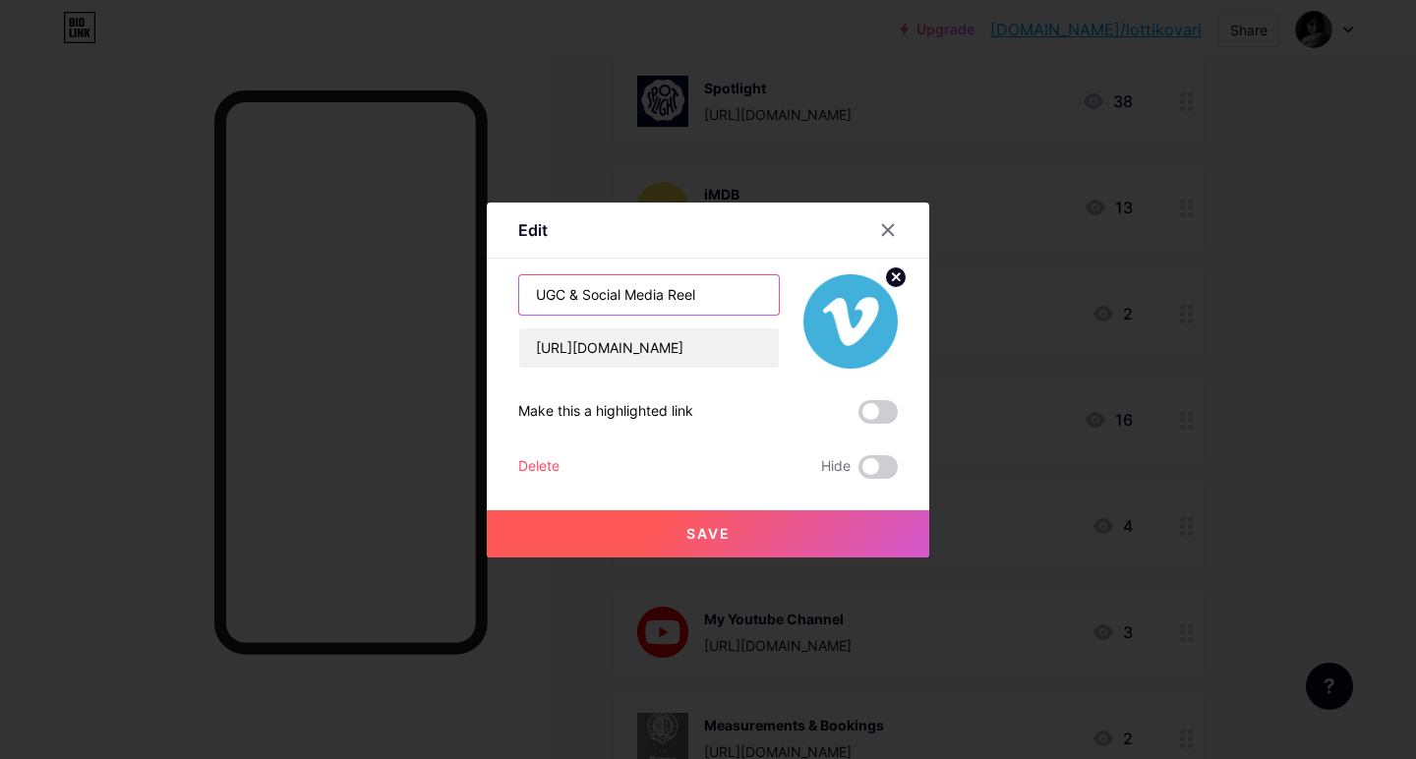
drag, startPoint x: 672, startPoint y: 298, endPoint x: 585, endPoint y: 296, distance: 86.6
click at [585, 296] on input "UGC & Social Media Reel" at bounding box center [649, 294] width 260 height 39
type input "UGC & Content Reel"
click at [729, 540] on span "Save" at bounding box center [709, 533] width 44 height 17
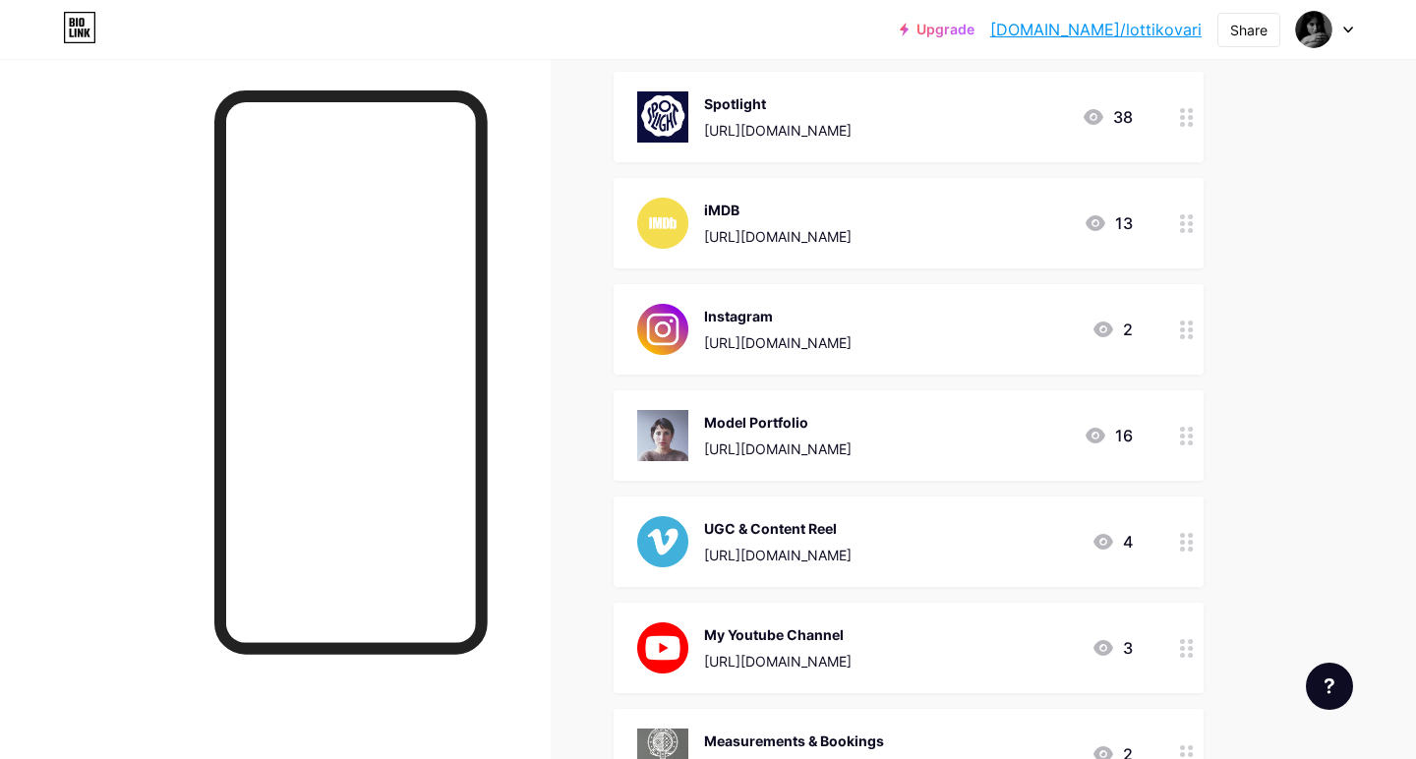
scroll to position [315, 0]
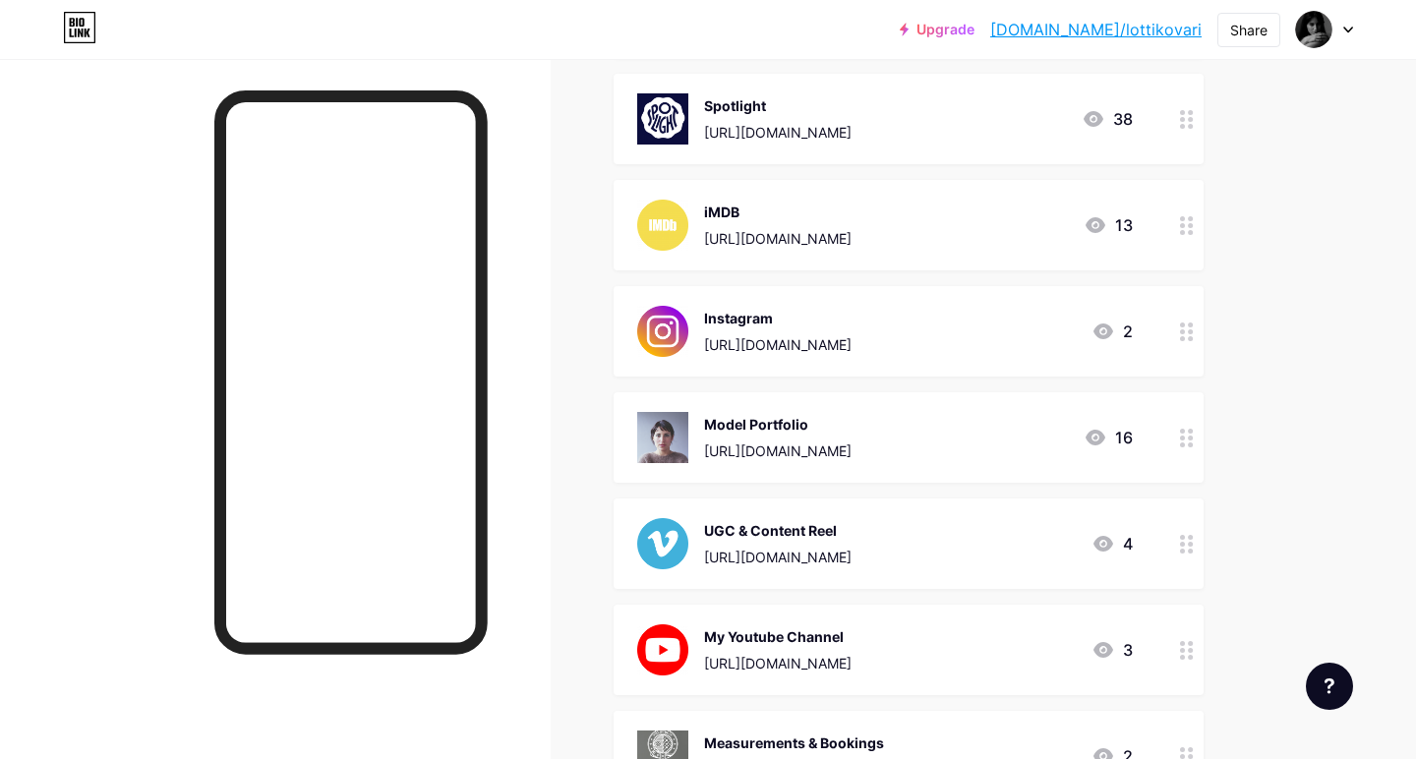
click at [1194, 328] on div at bounding box center [1187, 331] width 33 height 90
click at [549, 453] on div "Instagram [URL][DOMAIN_NAME] Make this a highlighted link Delete Hide Save" at bounding box center [708, 376] width 380 height 205
click at [542, 466] on div "Delete" at bounding box center [538, 467] width 41 height 24
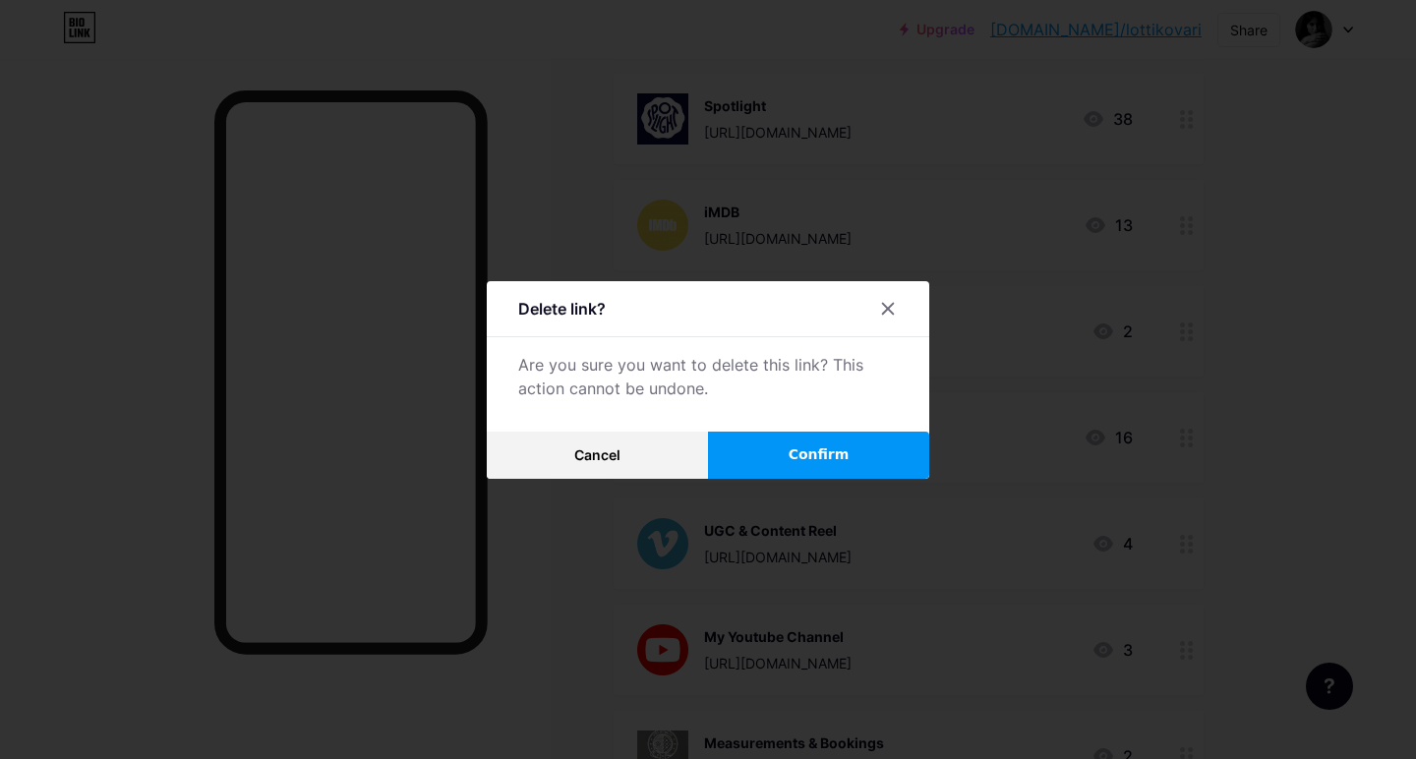
click at [787, 463] on button "Confirm" at bounding box center [818, 455] width 221 height 47
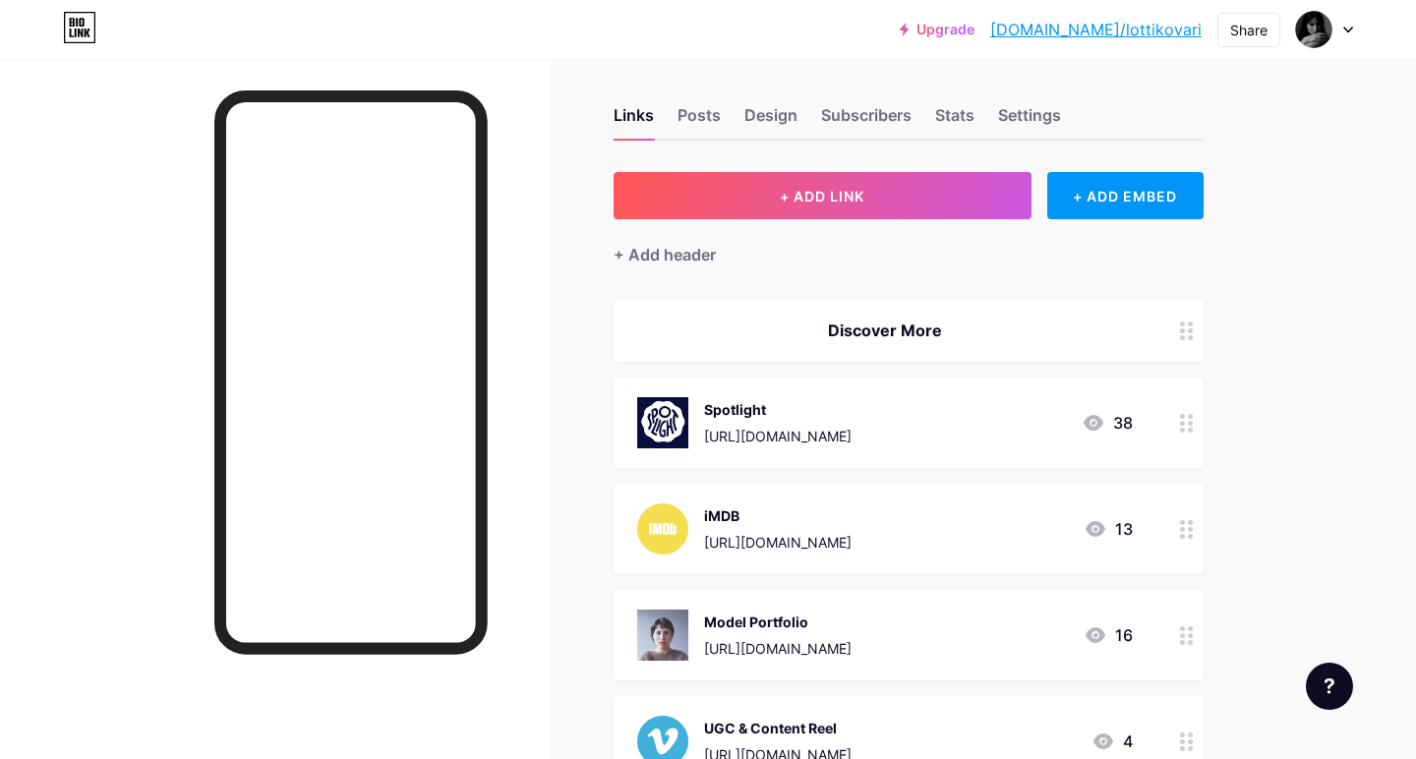
scroll to position [15, 0]
